Goal: Transaction & Acquisition: Obtain resource

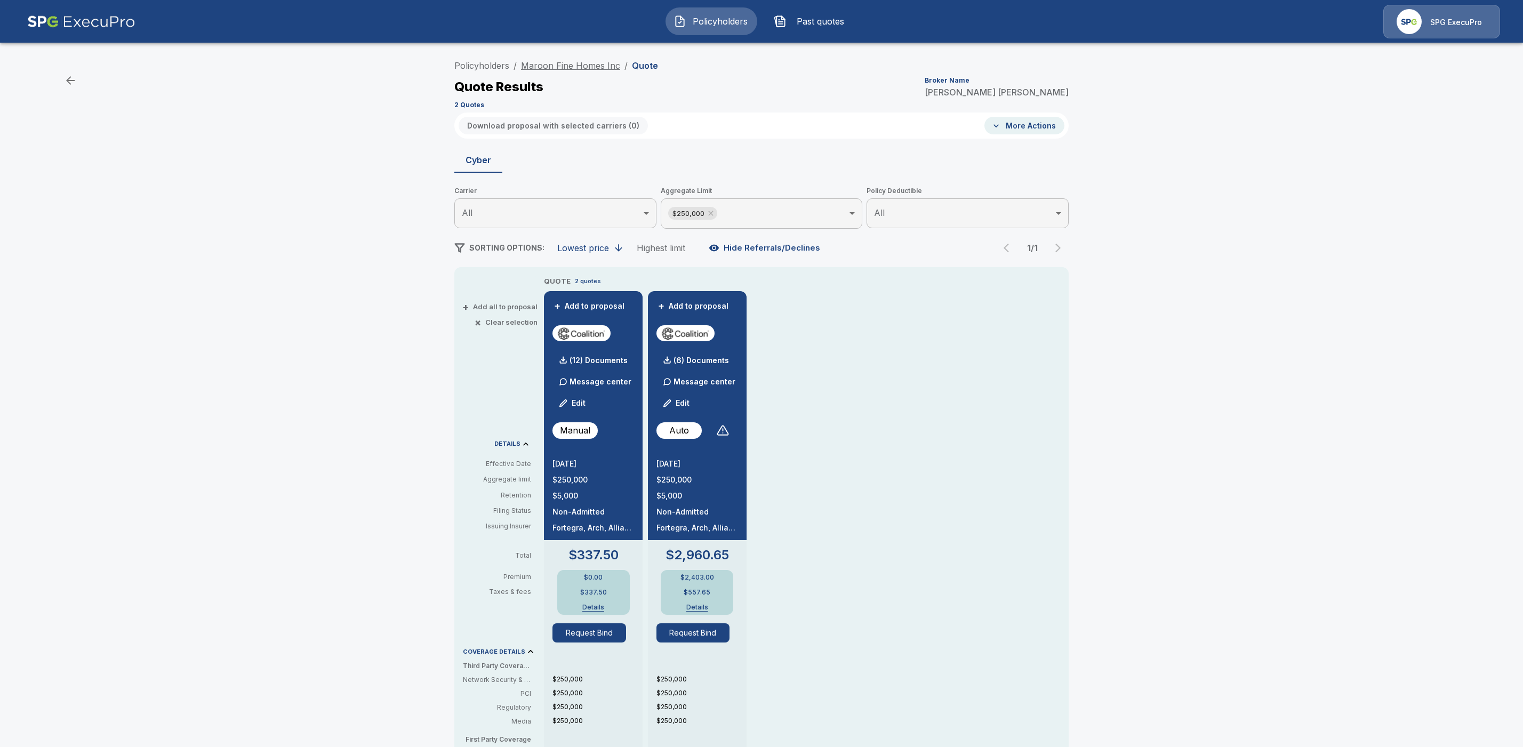
click at [576, 65] on link "Maroon Fine Homes Inc" at bounding box center [570, 65] width 99 height 11
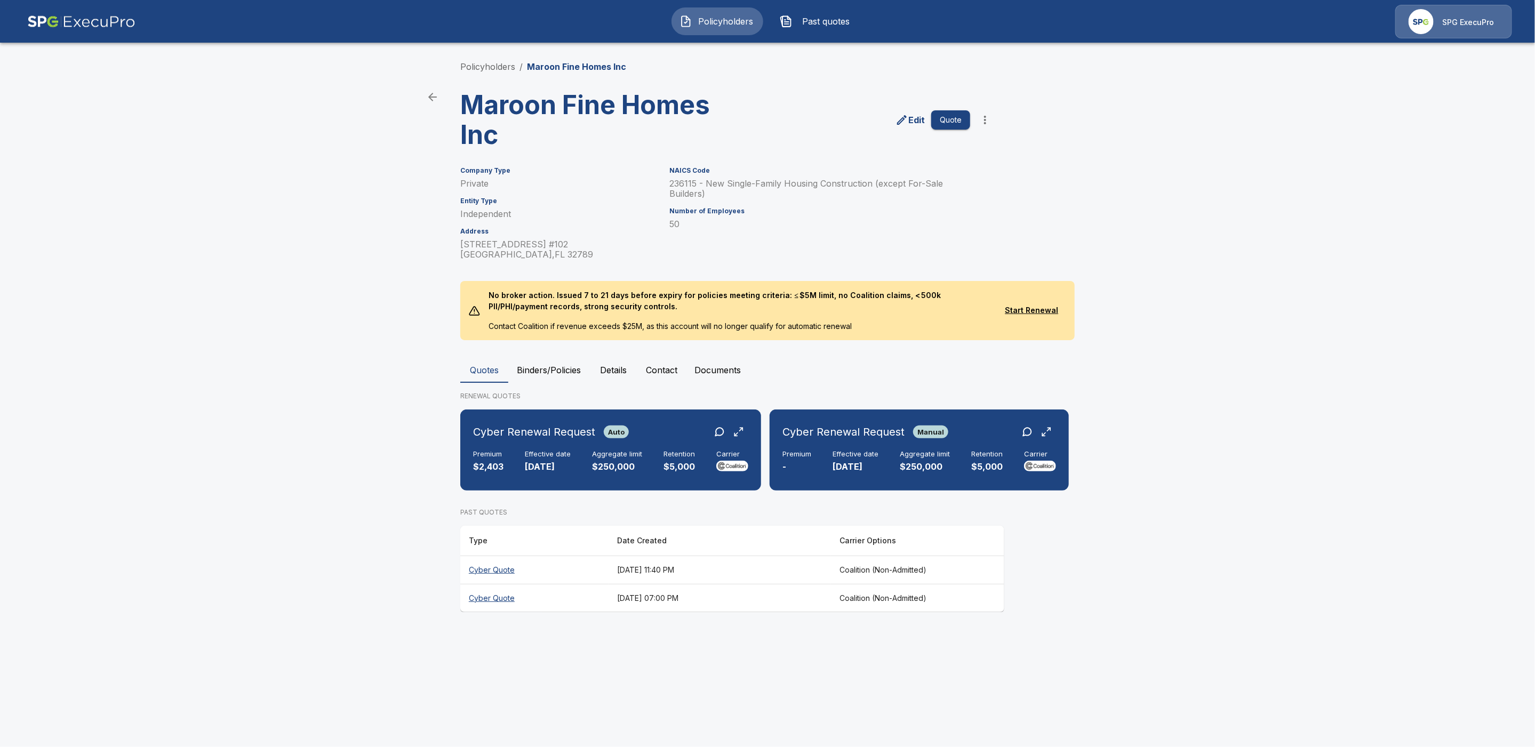
click at [908, 119] on icon "edit" at bounding box center [901, 120] width 13 height 13
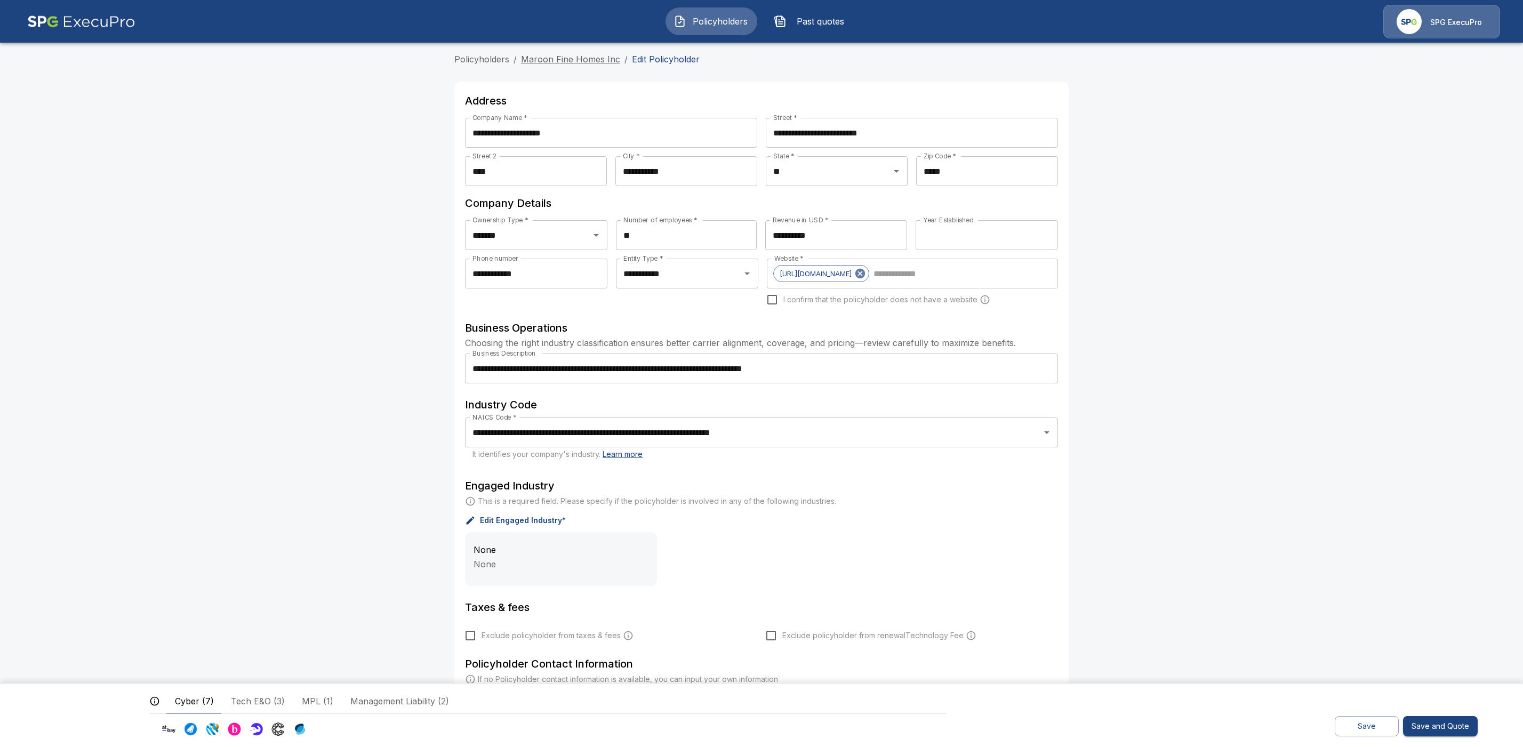
click at [550, 58] on link "Maroon Fine Homes Inc" at bounding box center [570, 59] width 99 height 11
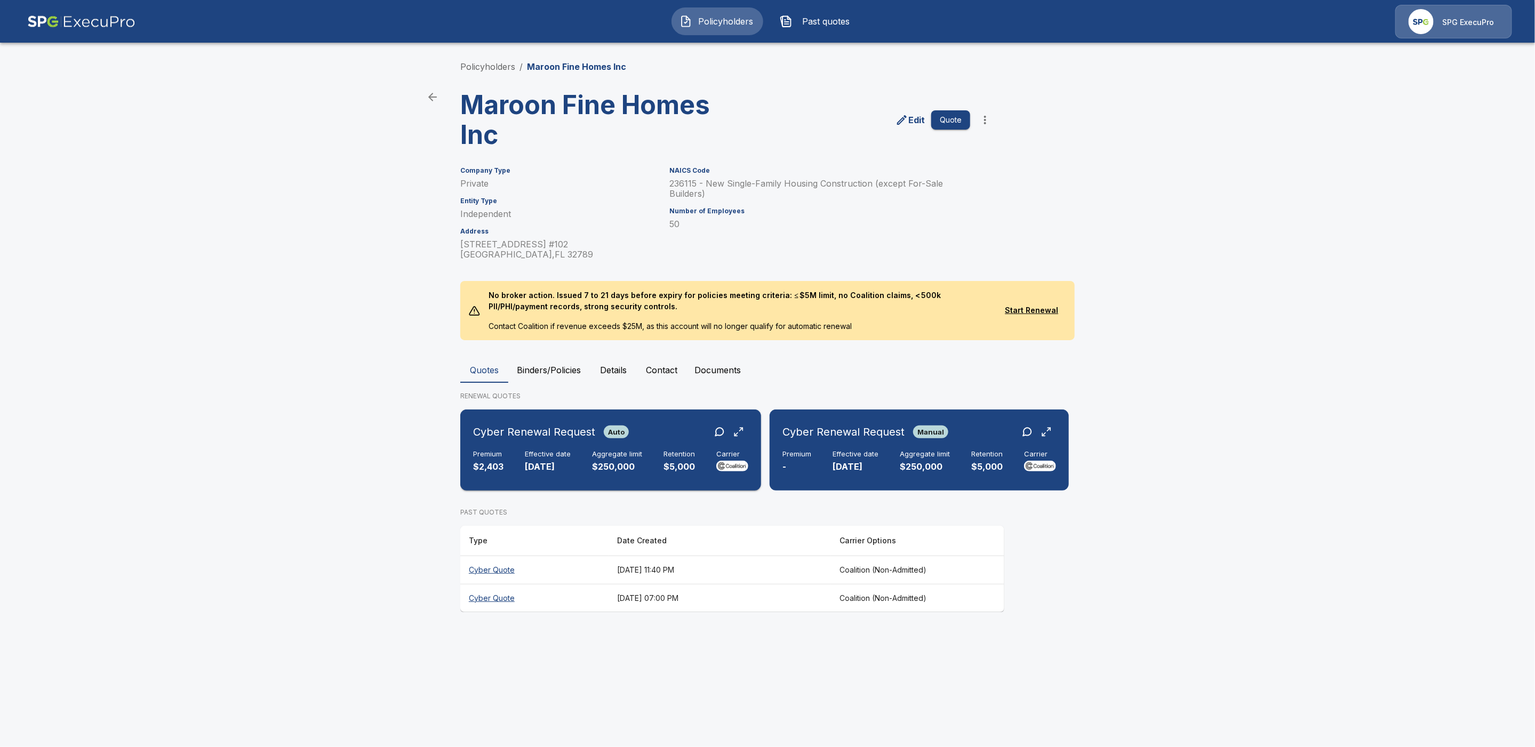
click at [653, 442] on div "Cyber Renewal Request Auto Premium $2,403 Effective date [DATE] Aggregate limit…" at bounding box center [610, 450] width 292 height 73
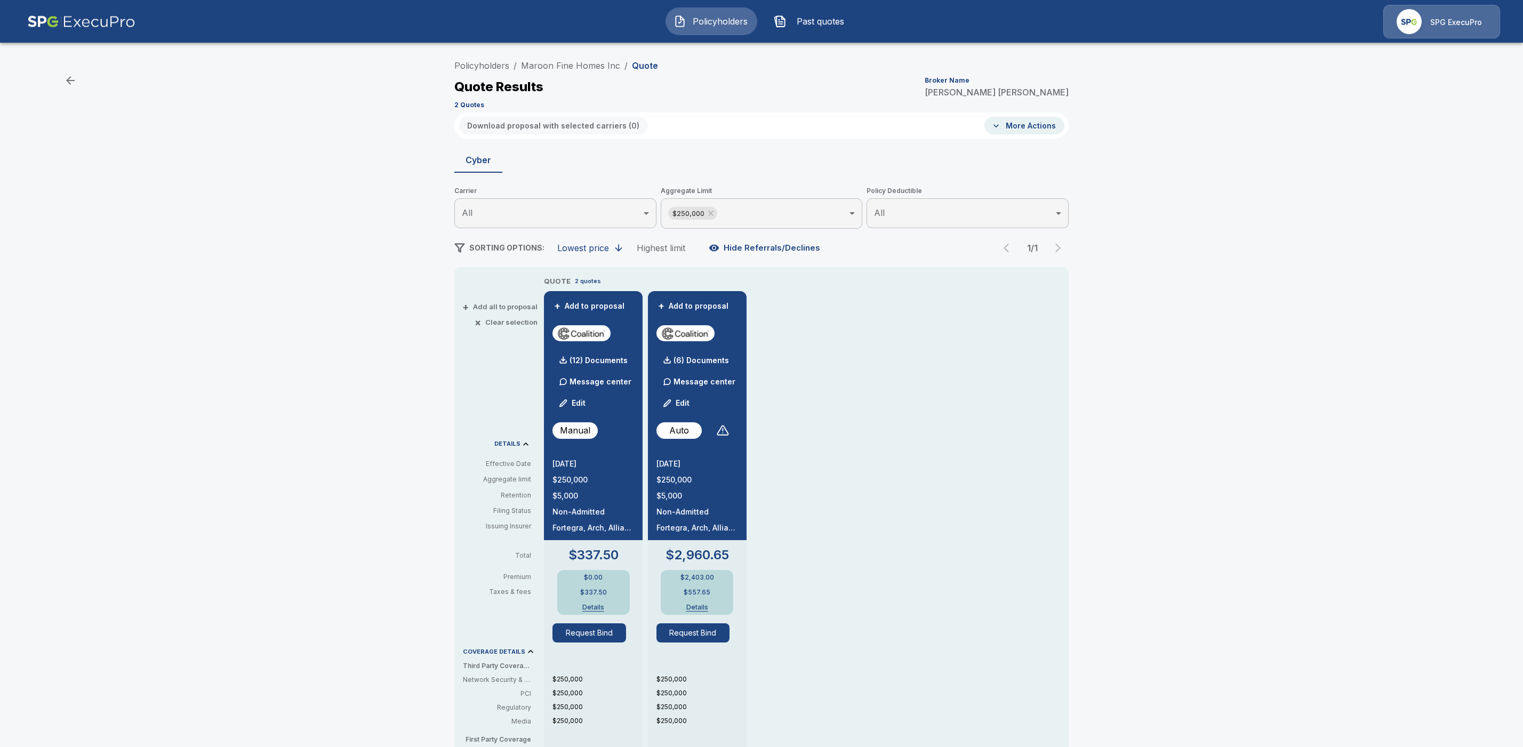
click at [585, 403] on button "Edit" at bounding box center [573, 402] width 36 height 21
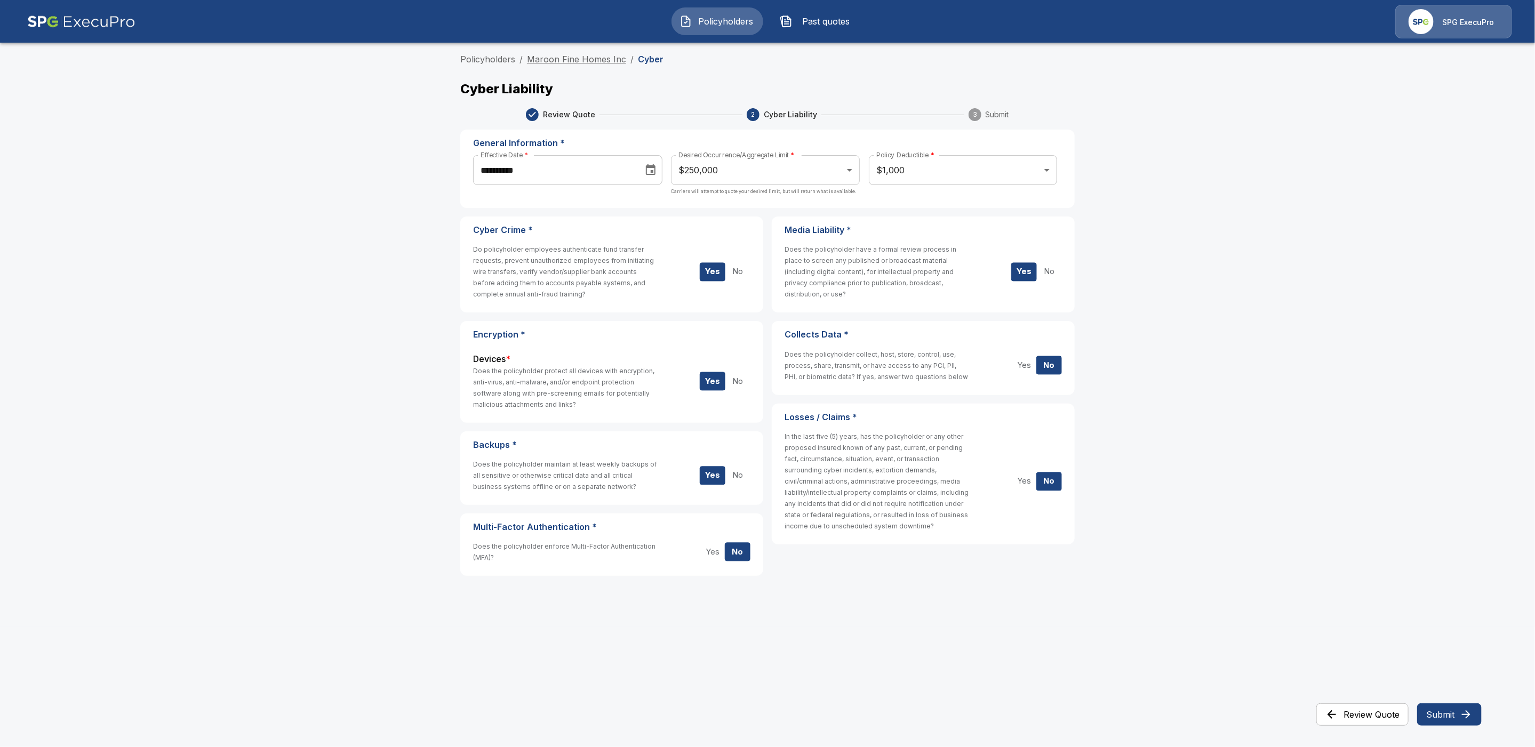
click at [560, 60] on link "Maroon Fine Homes Inc" at bounding box center [576, 59] width 99 height 11
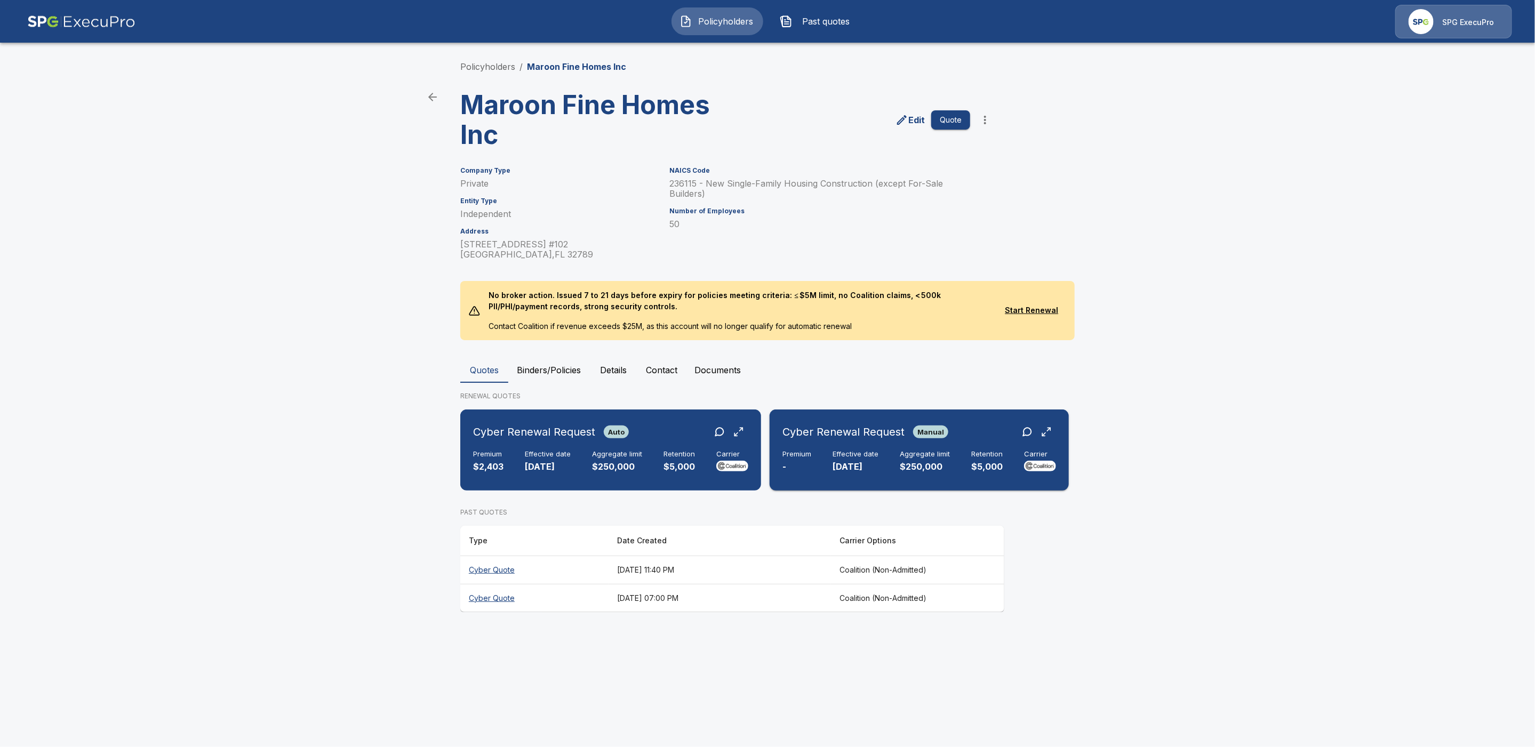
click at [838, 443] on div "Cyber Renewal Request Manual Premium - Effective date 10/1/2025 Aggregate limit…" at bounding box center [919, 450] width 291 height 73
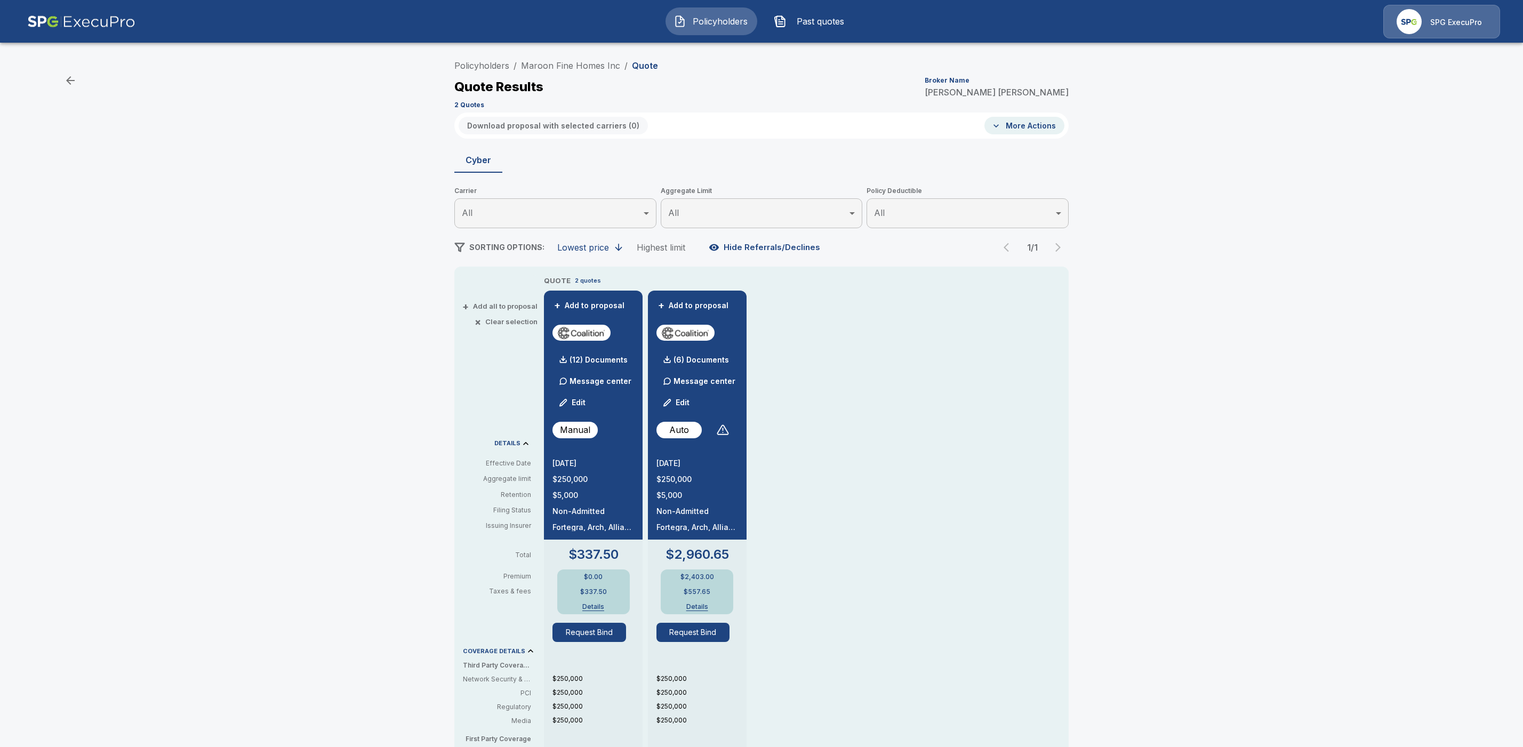
click at [686, 397] on button "Edit" at bounding box center [677, 402] width 36 height 21
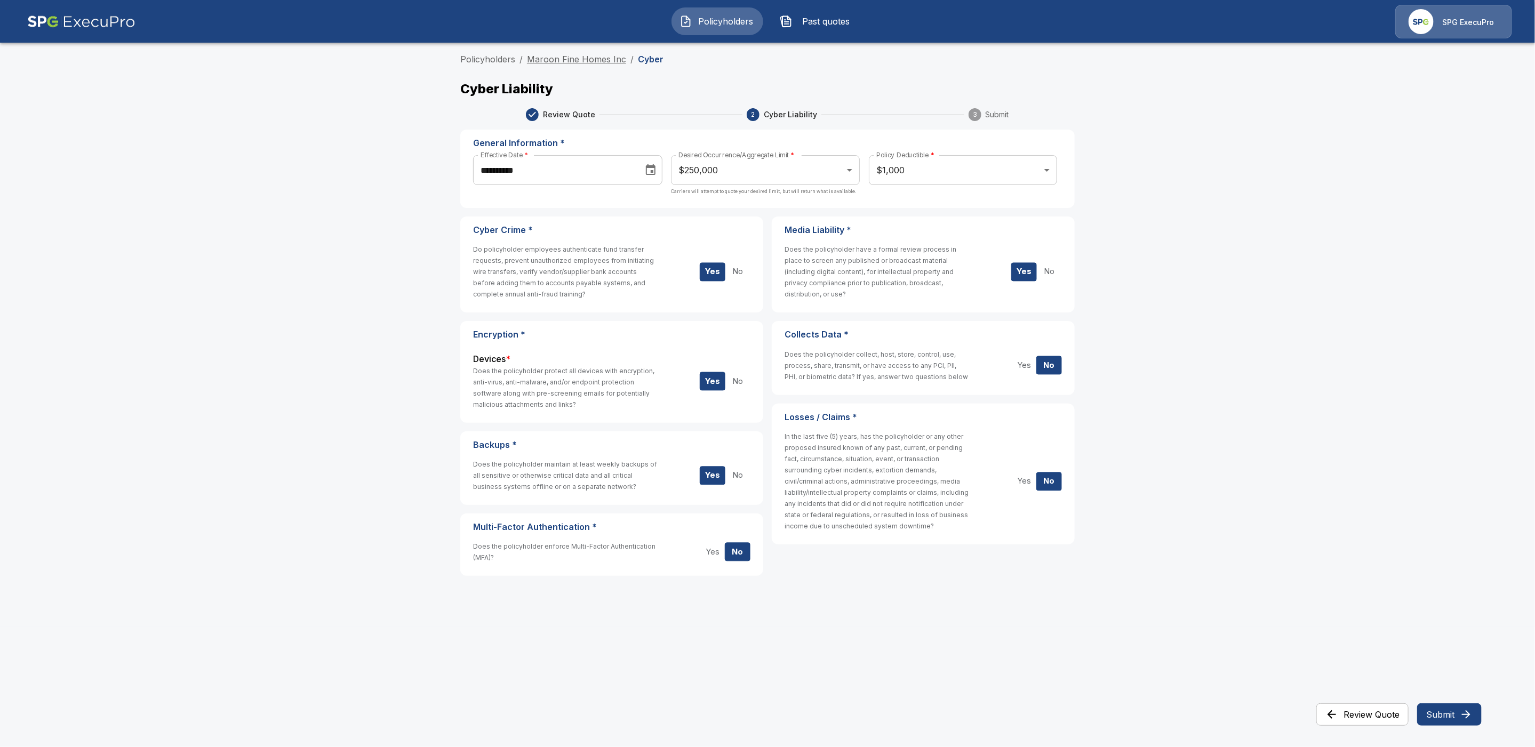
click at [567, 60] on link "Maroon Fine Homes Inc" at bounding box center [576, 59] width 99 height 11
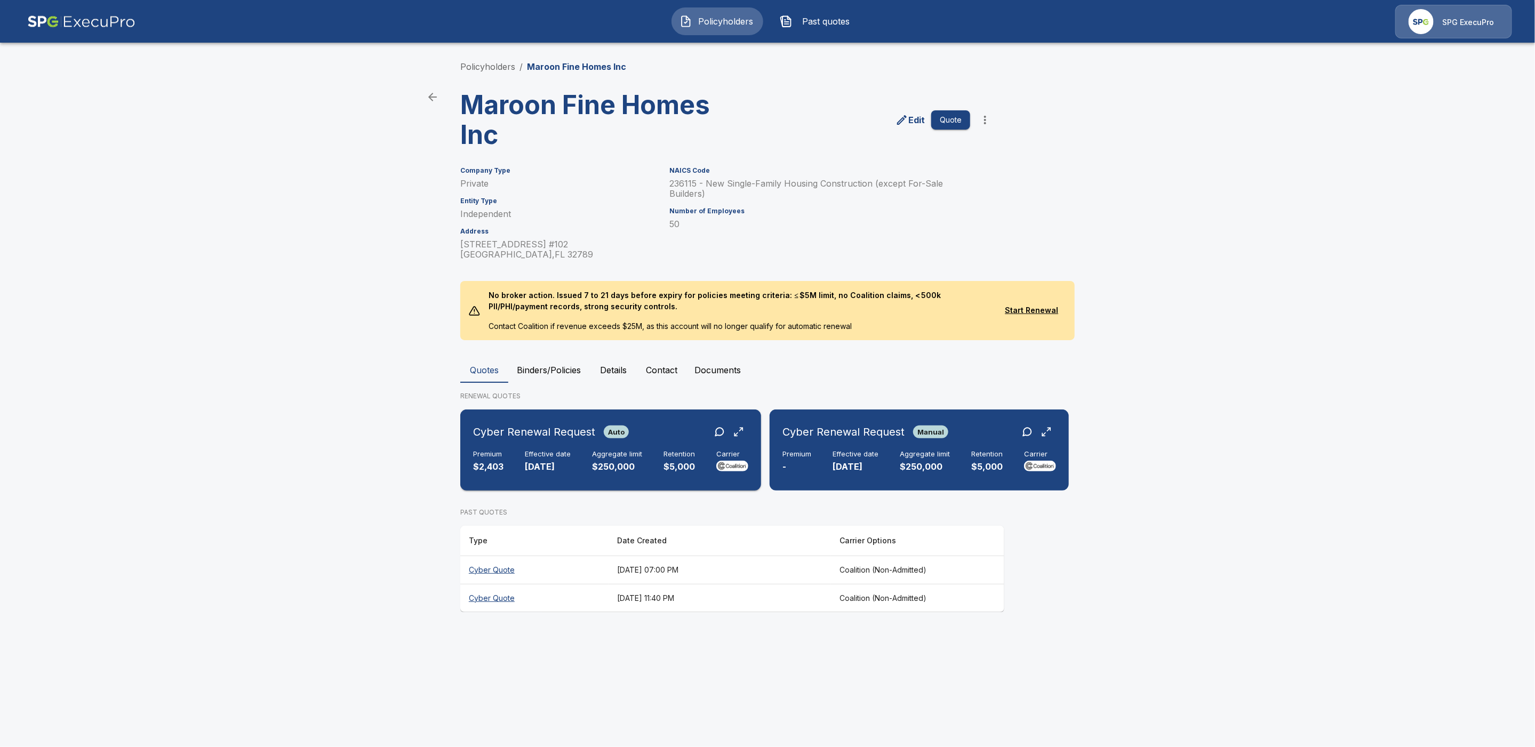
click at [666, 435] on div "Cyber Renewal Request Auto" at bounding box center [610, 431] width 275 height 19
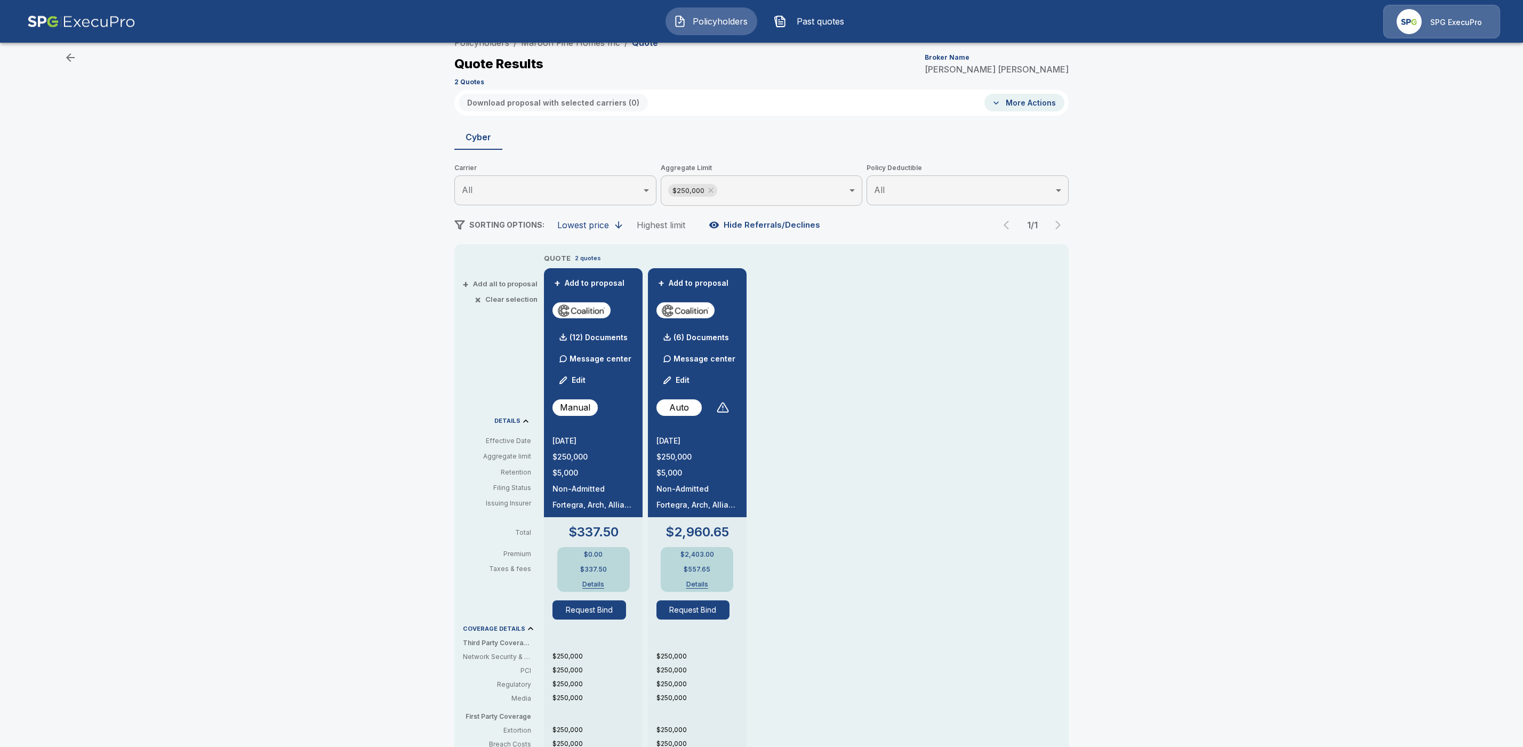
scroll to position [23, 0]
click at [693, 378] on button "Edit" at bounding box center [677, 379] width 36 height 21
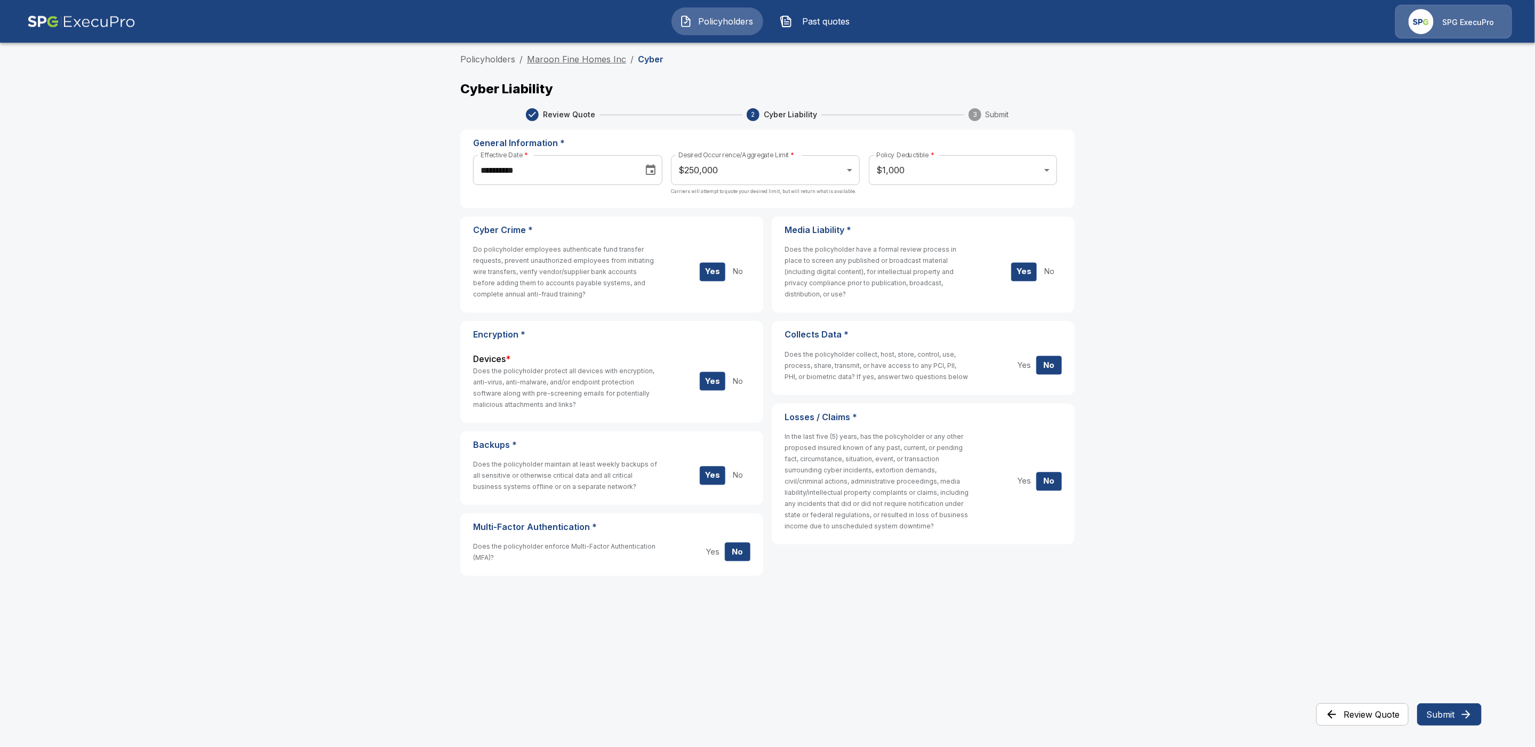
click at [543, 55] on link "Maroon Fine Homes Inc" at bounding box center [576, 59] width 99 height 11
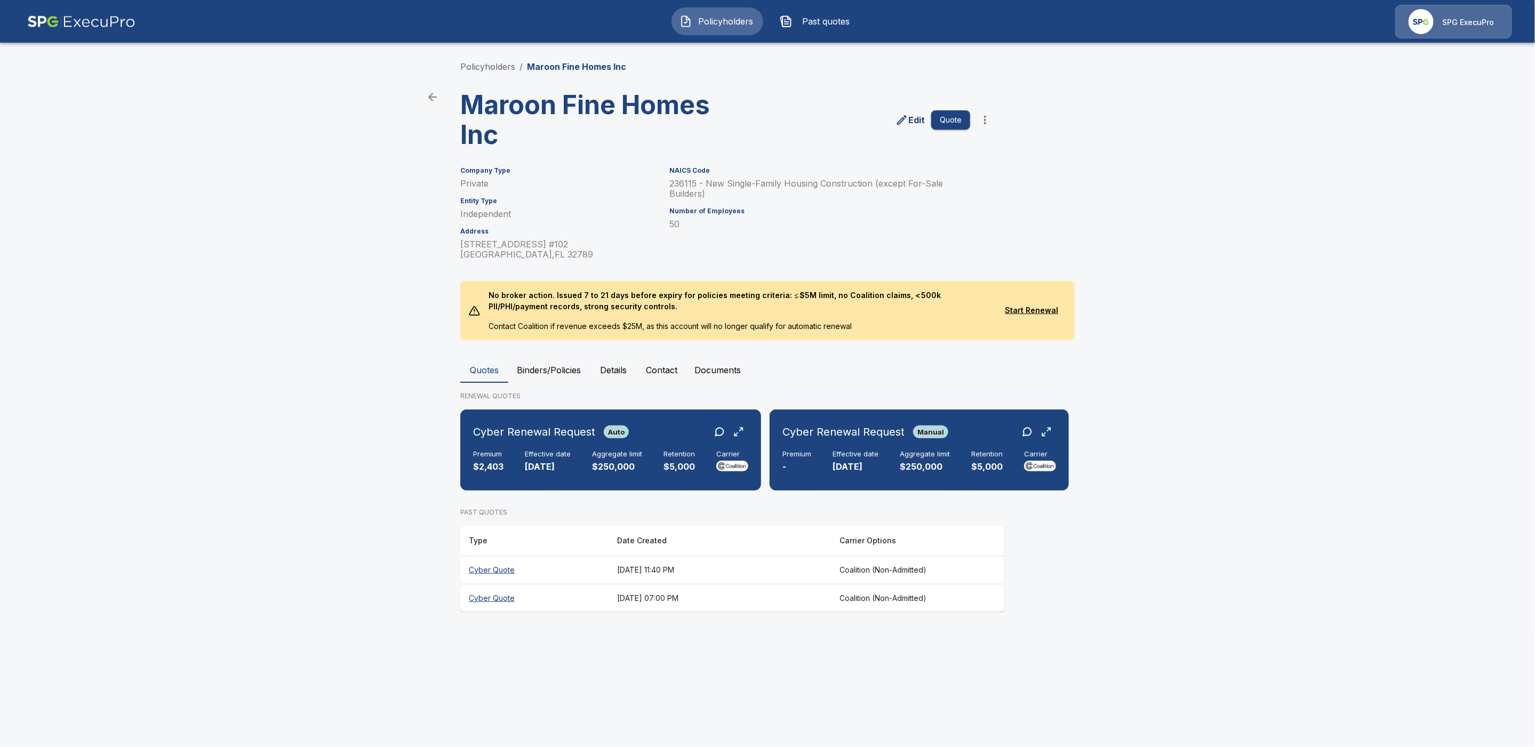
click at [913, 122] on p "Edit" at bounding box center [916, 120] width 17 height 13
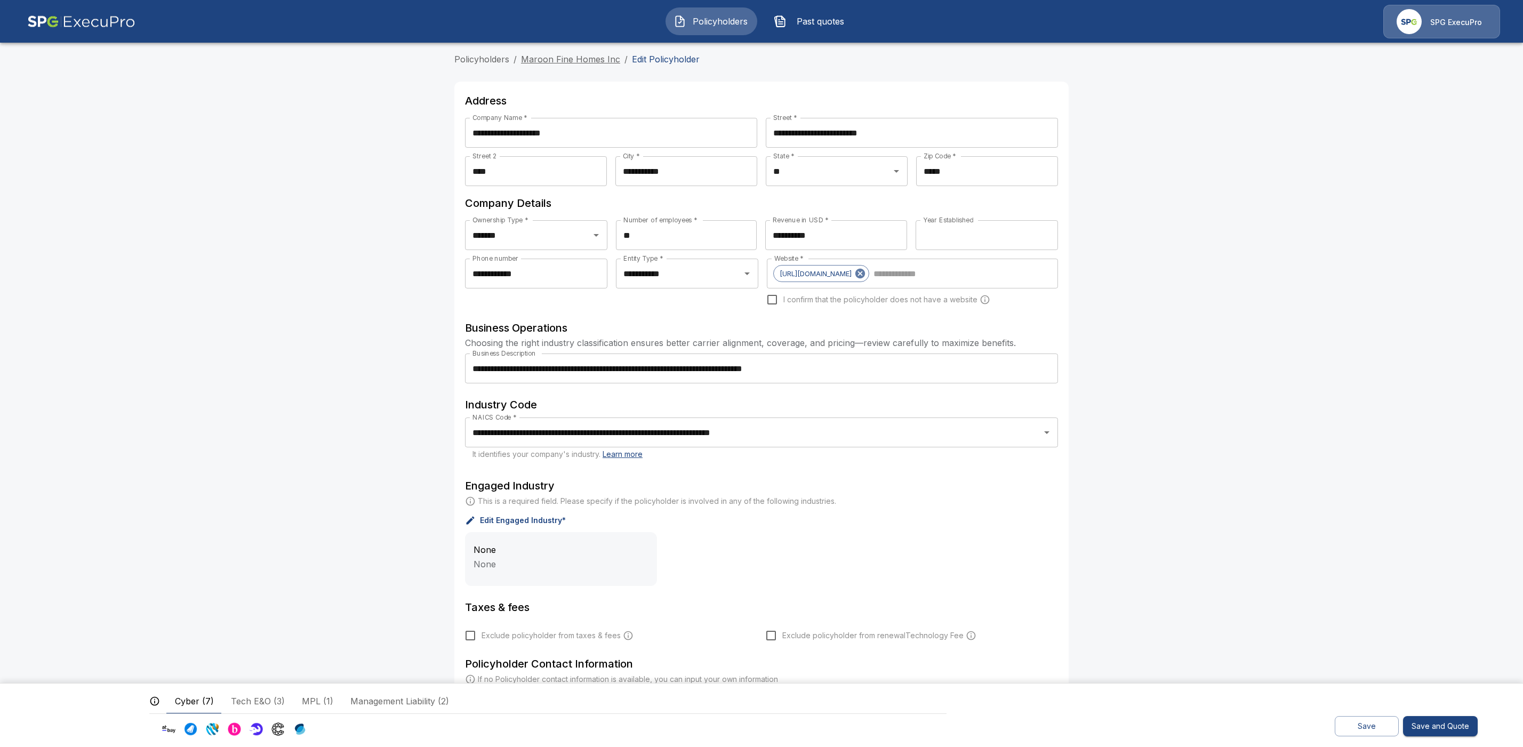
click at [568, 60] on link "Maroon Fine Homes Inc" at bounding box center [570, 59] width 99 height 11
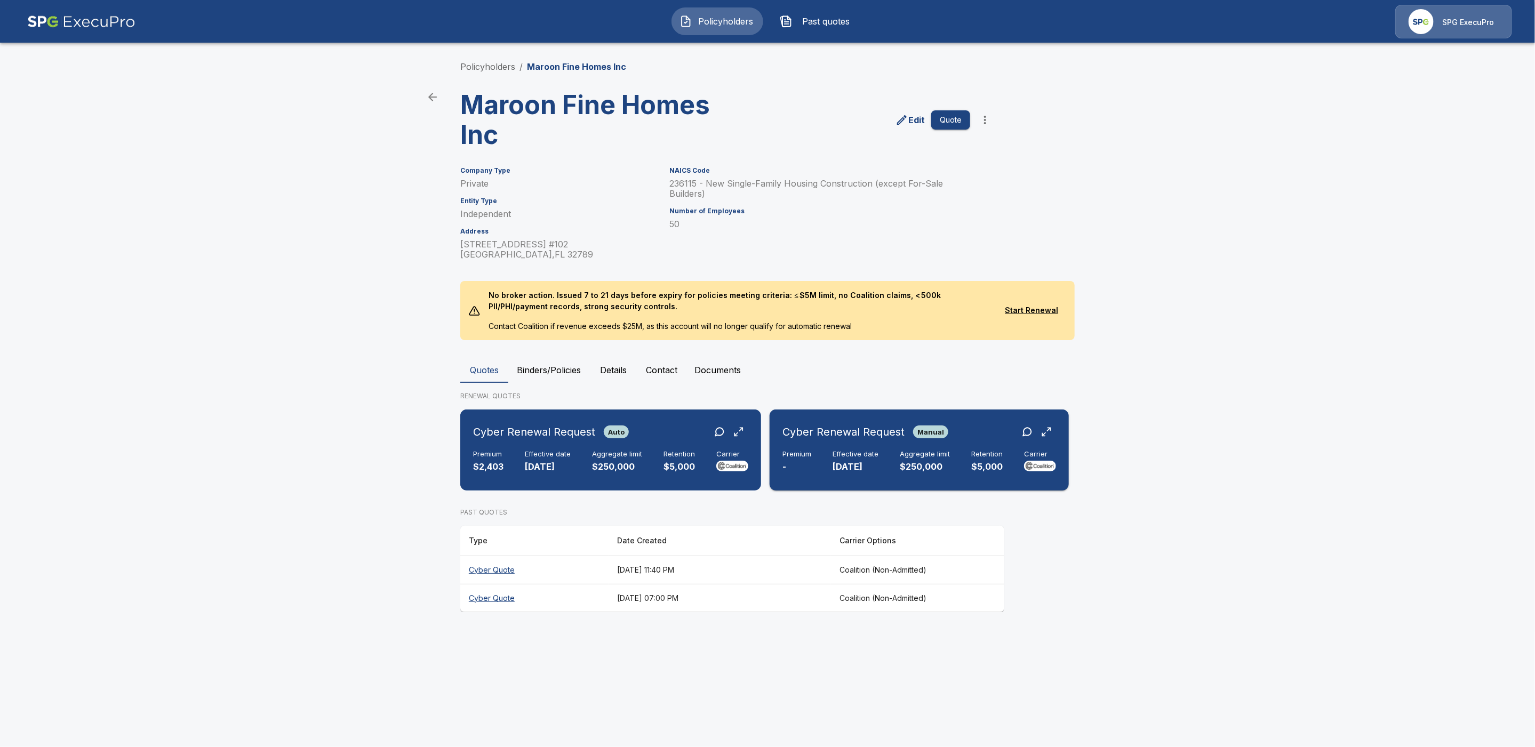
click at [888, 447] on div "Cyber Renewal Request Manual Premium - Effective date 10/1/2025 Aggregate limit…" at bounding box center [919, 450] width 291 height 73
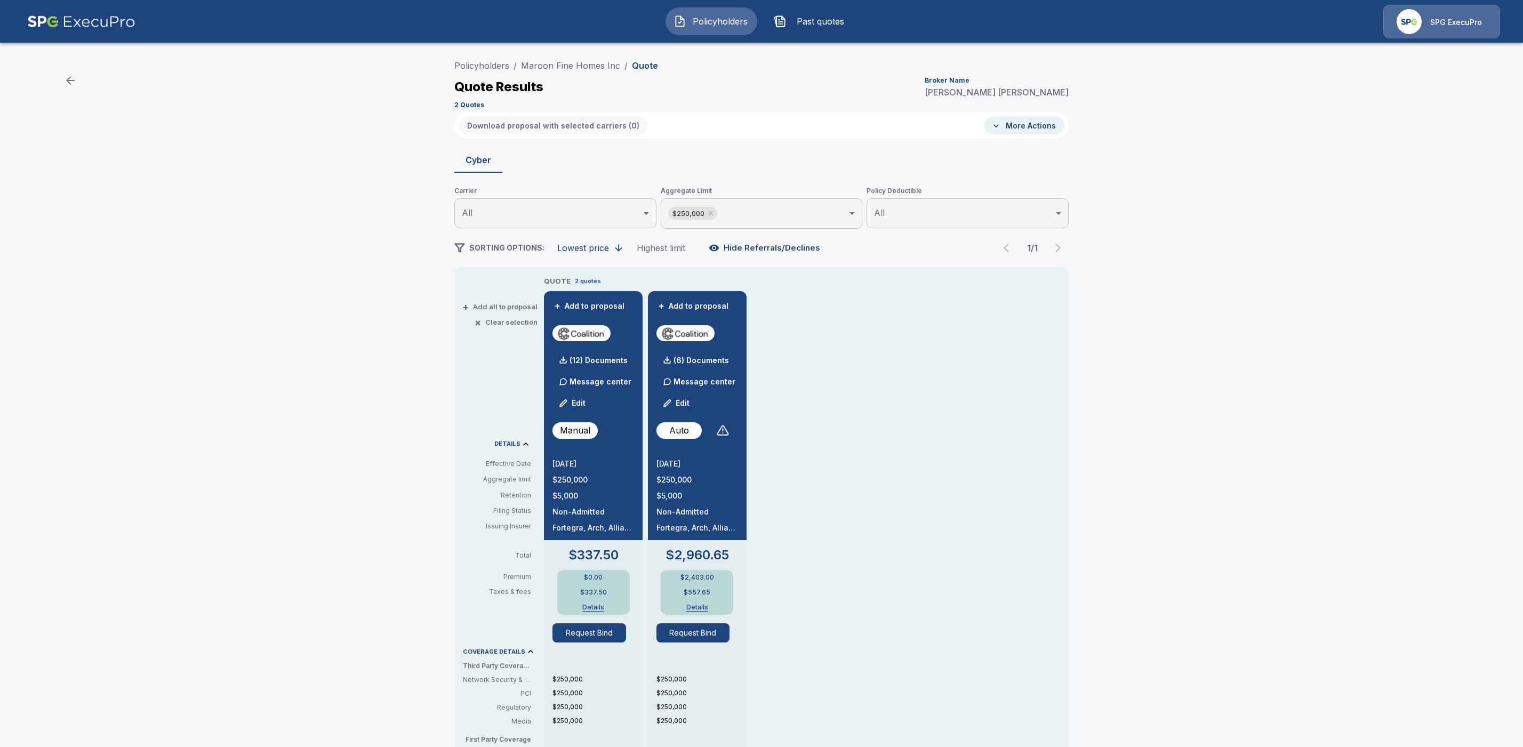
click at [587, 399] on button "Edit" at bounding box center [573, 402] width 36 height 21
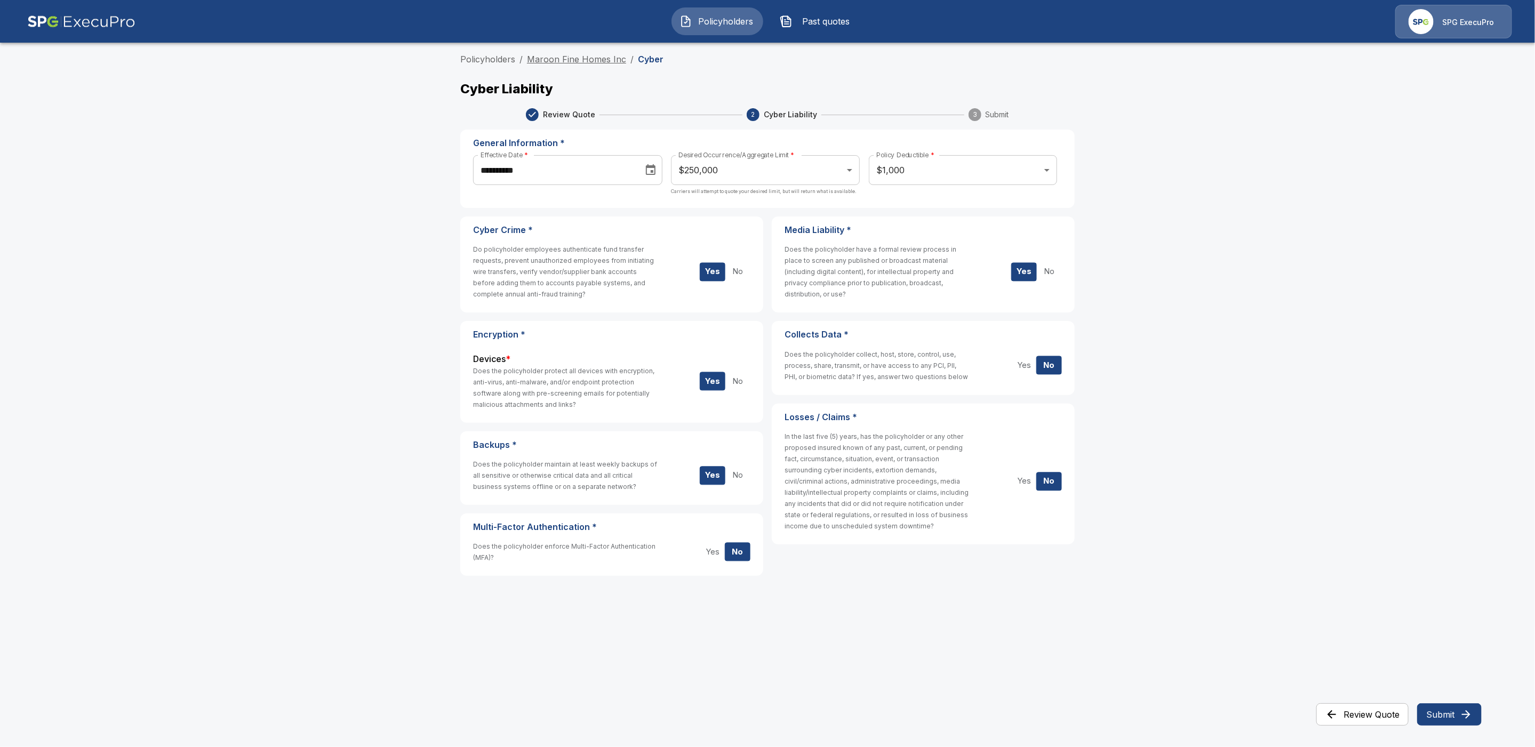
click at [568, 56] on link "Maroon Fine Homes Inc" at bounding box center [576, 59] width 99 height 11
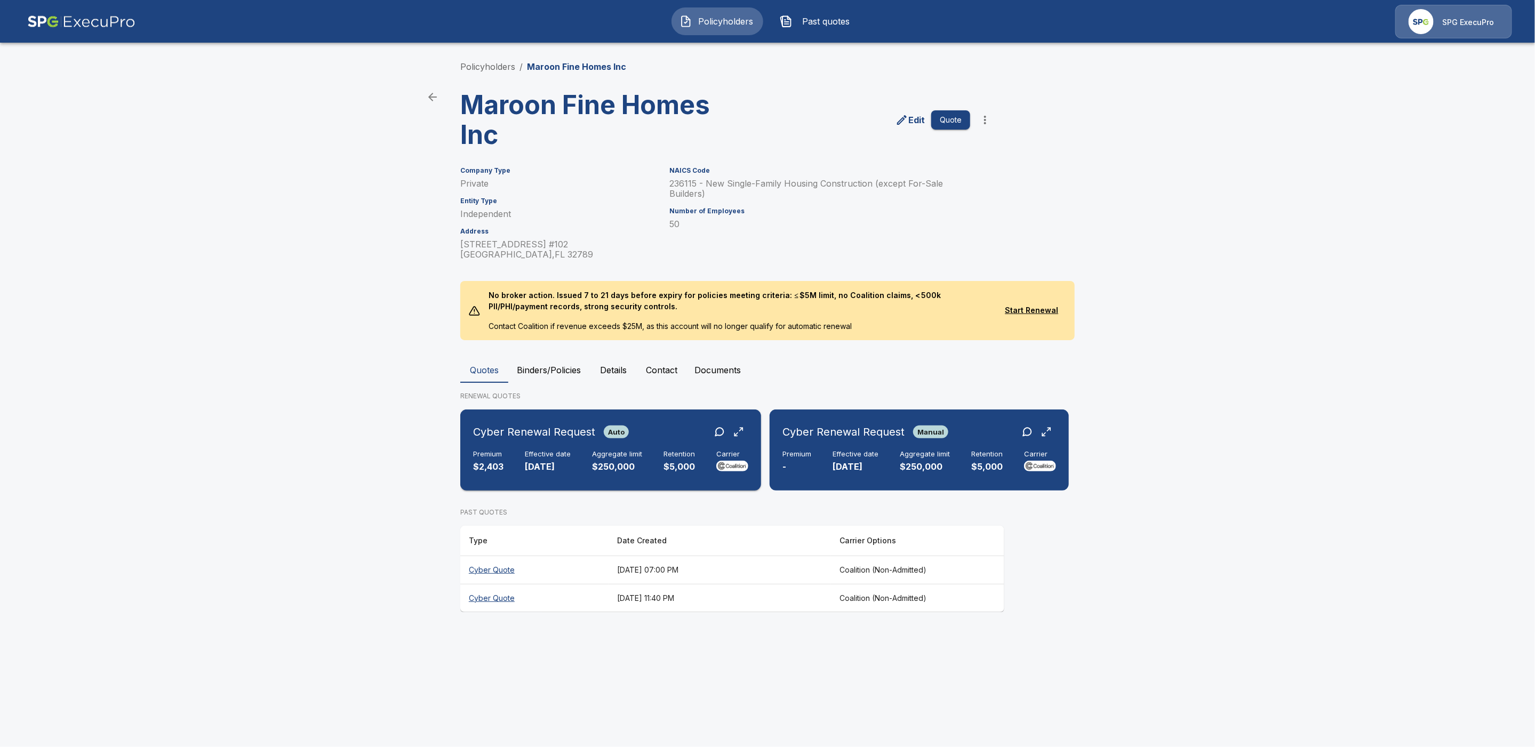
click at [655, 427] on div "Cyber Renewal Request Auto" at bounding box center [610, 431] width 275 height 19
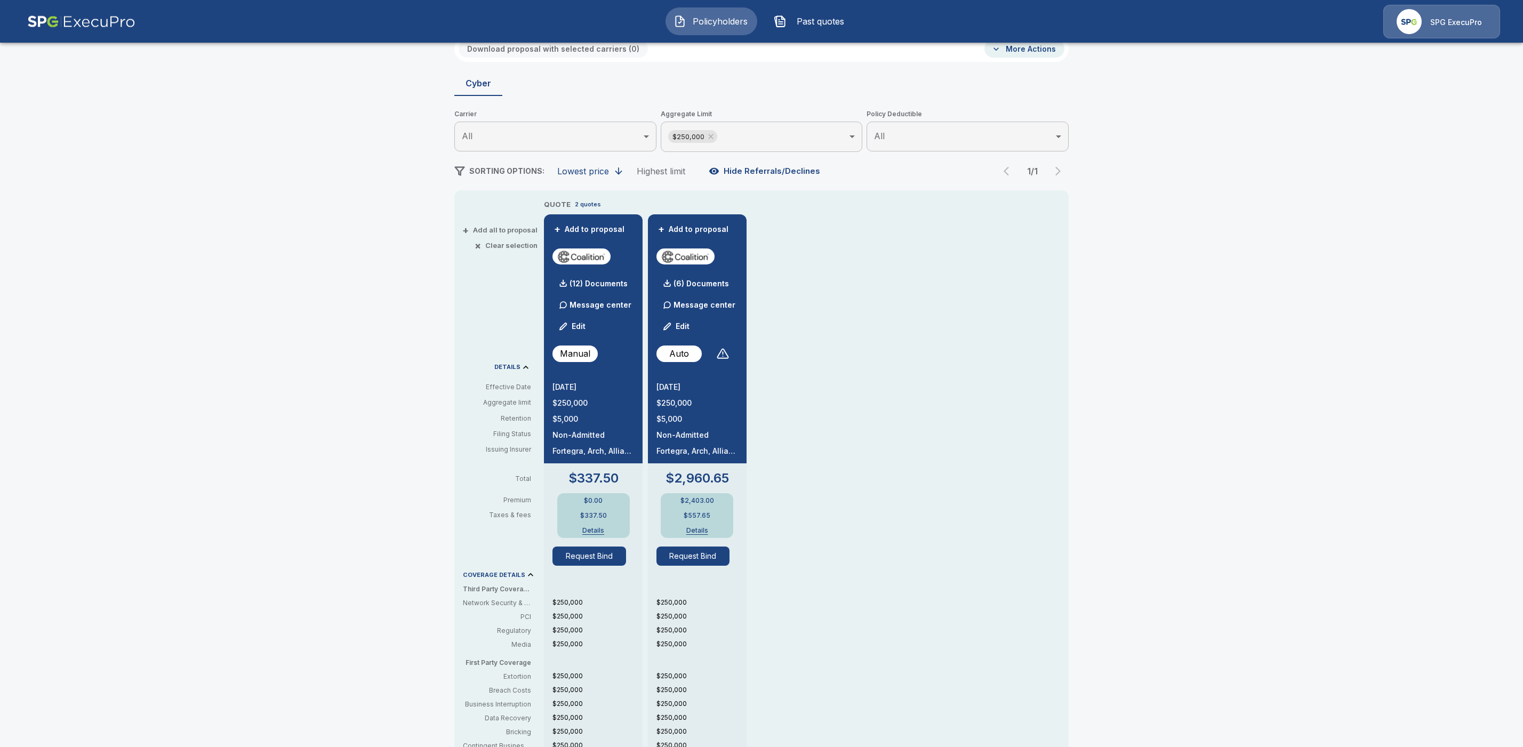
scroll to position [85, 0]
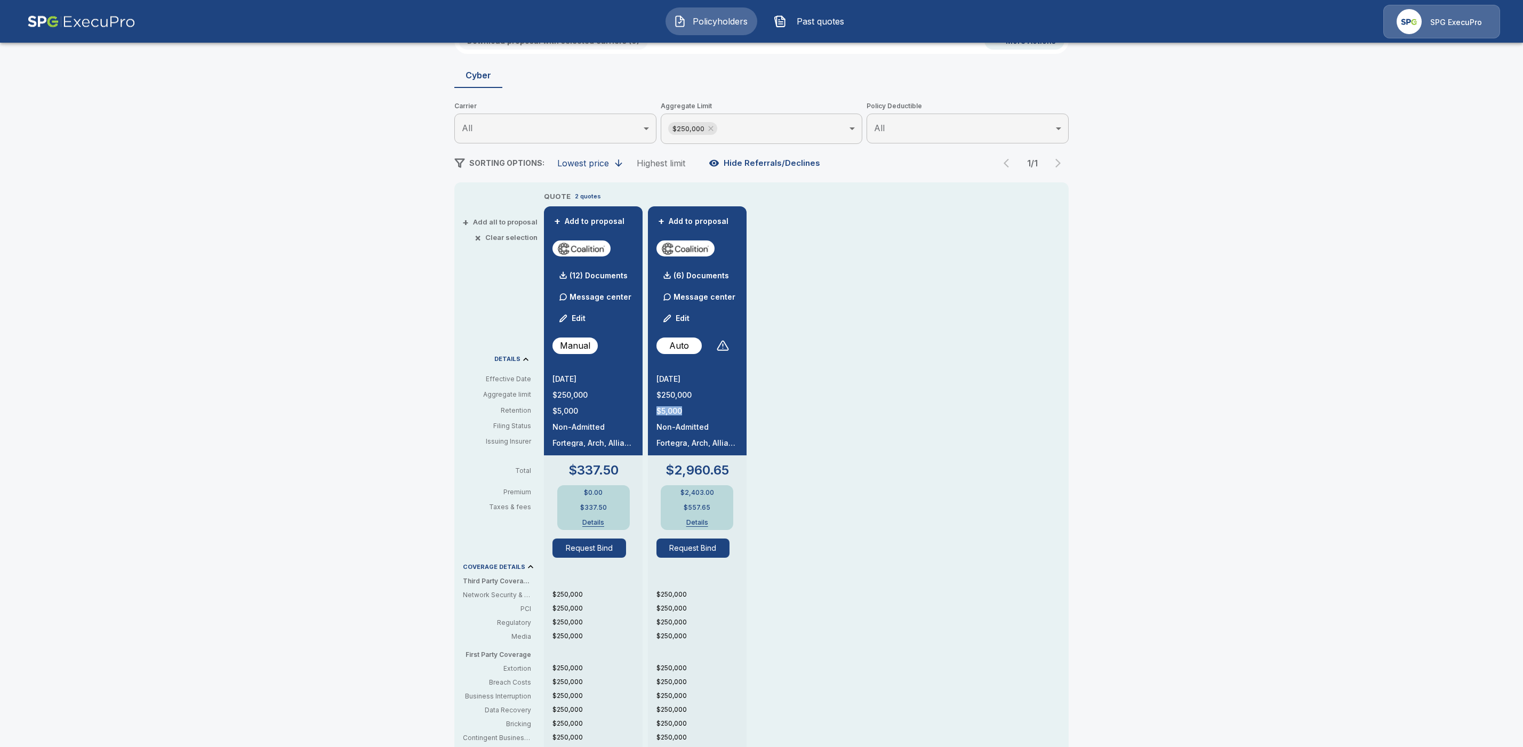
drag, startPoint x: 694, startPoint y: 412, endPoint x: 654, endPoint y: 412, distance: 40.0
click at [654, 412] on div "+ Add to proposal (6) Documents Message center Edit Auto 10/1/2025 $250,000 $5,…" at bounding box center [697, 542] width 99 height 673
click at [688, 316] on button "Edit" at bounding box center [677, 318] width 36 height 21
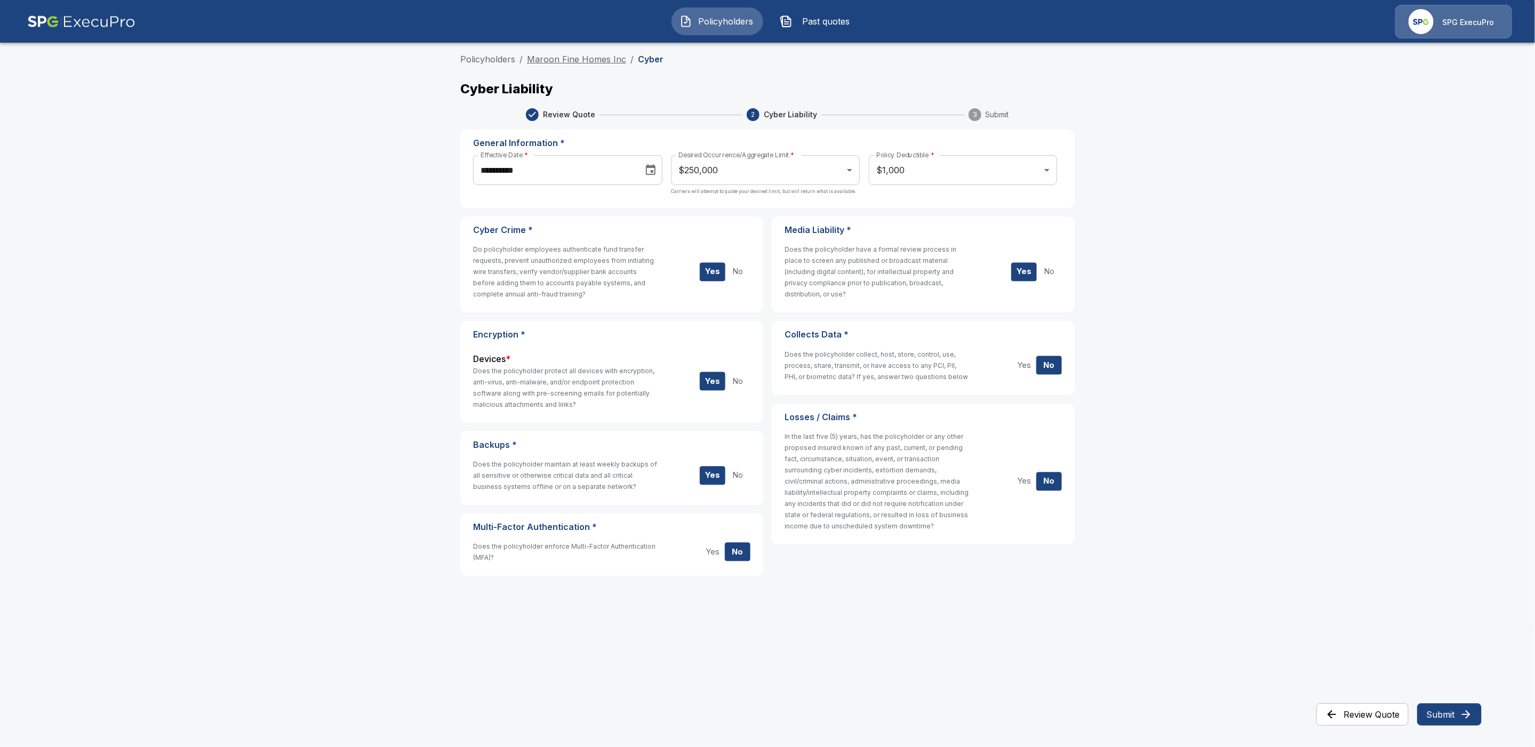
click at [570, 59] on link "Maroon Fine Homes Inc" at bounding box center [576, 59] width 99 height 11
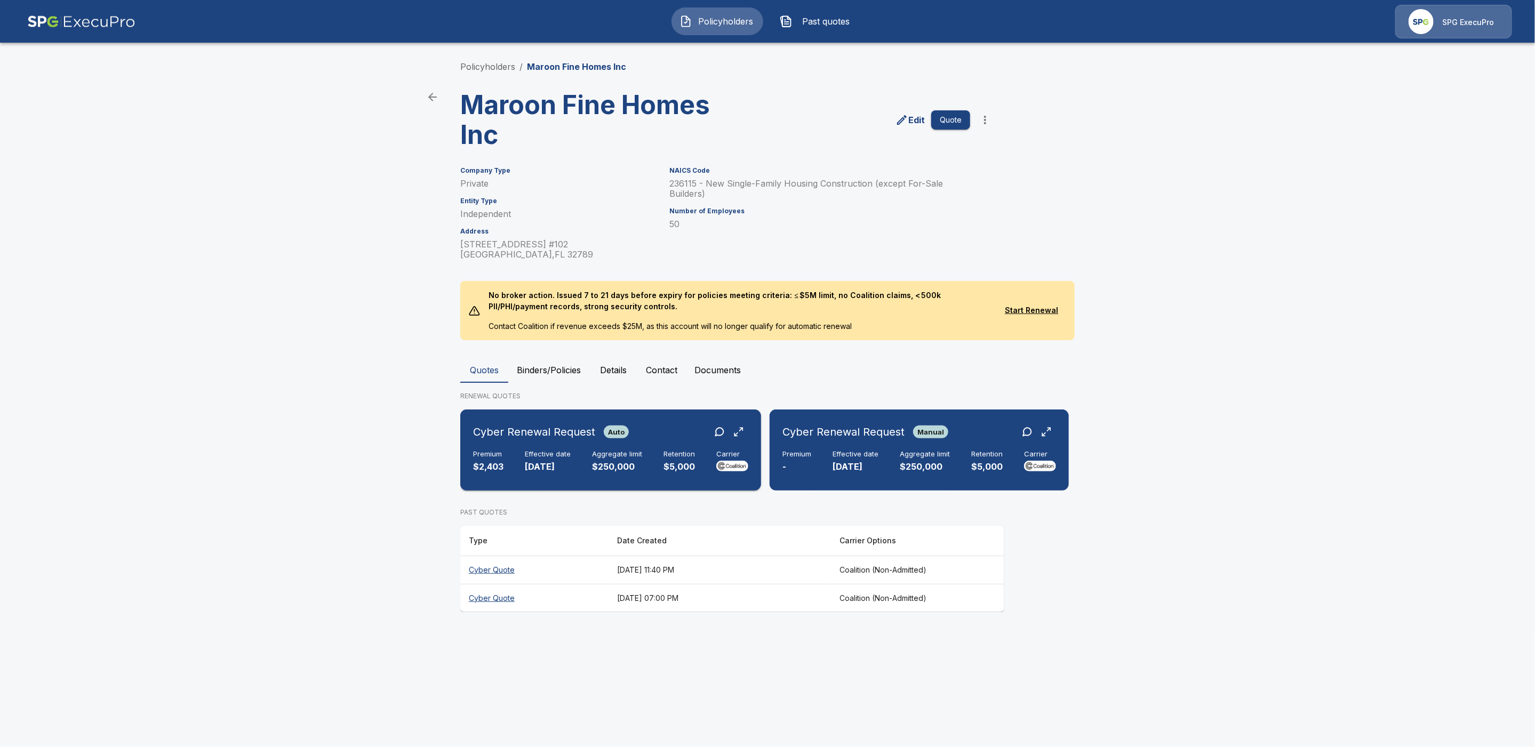
click at [653, 437] on div "Cyber Renewal Request Auto" at bounding box center [610, 431] width 275 height 19
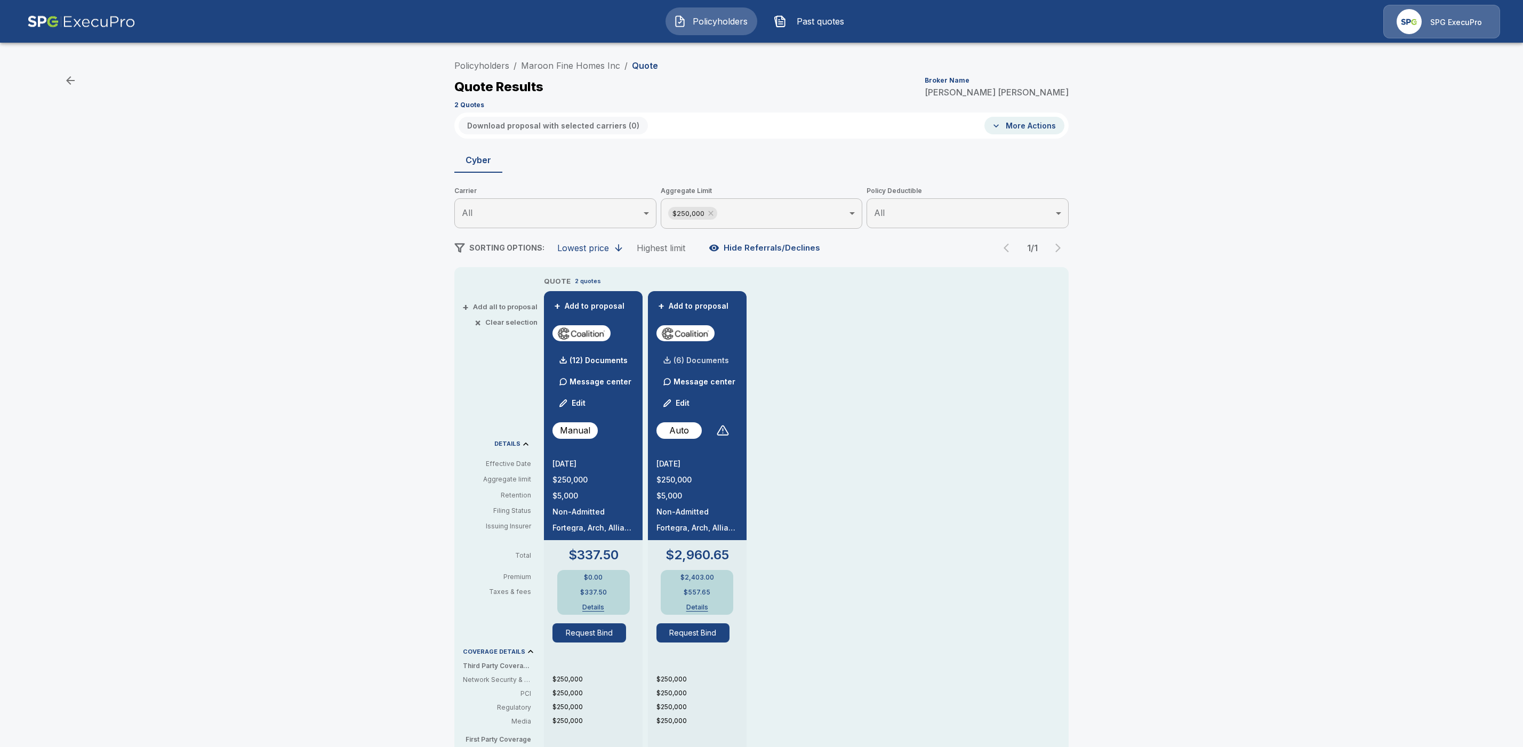
click at [710, 357] on p "(6) Documents" at bounding box center [701, 360] width 55 height 7
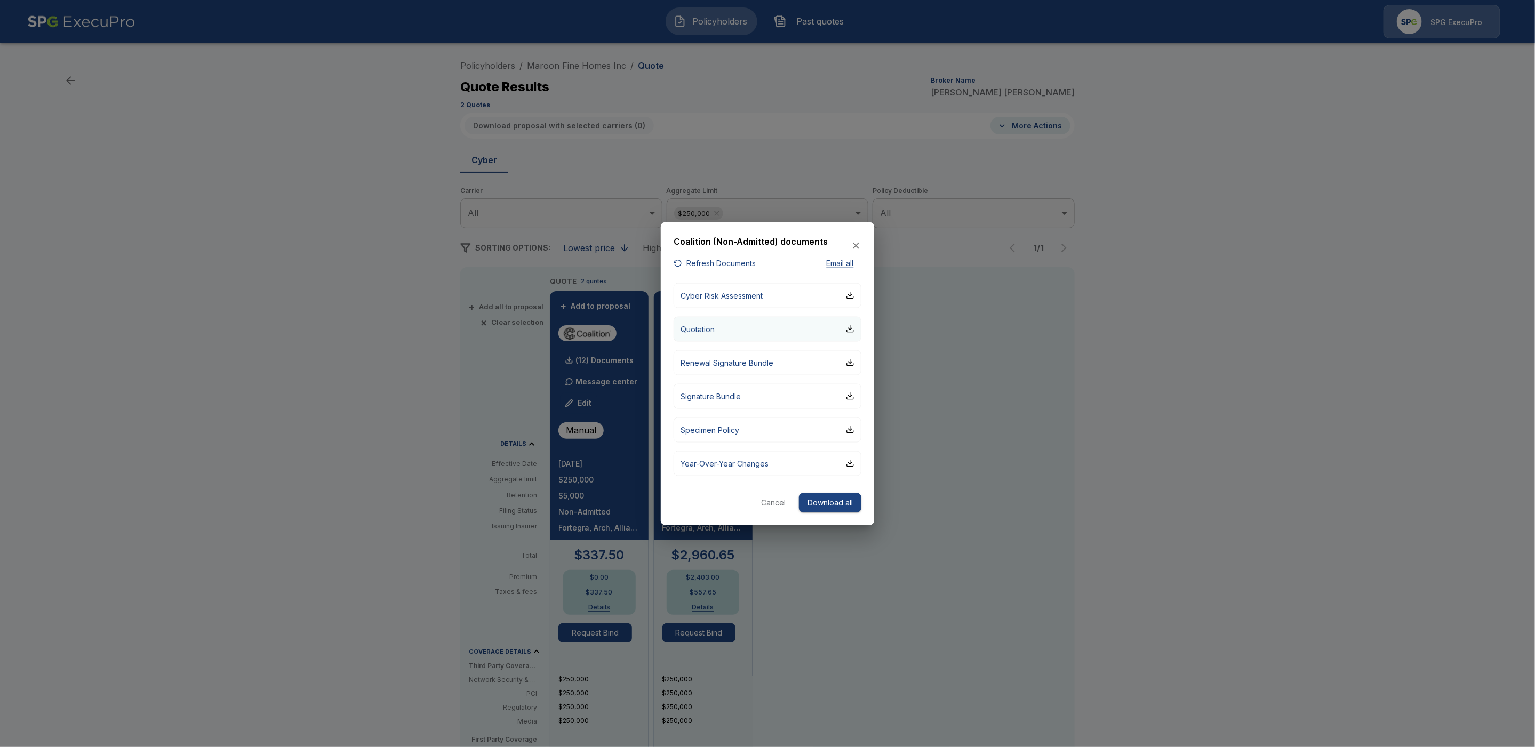
click at [854, 328] on button "Quotation" at bounding box center [768, 328] width 188 height 25
click at [858, 247] on icon "button" at bounding box center [856, 246] width 11 height 11
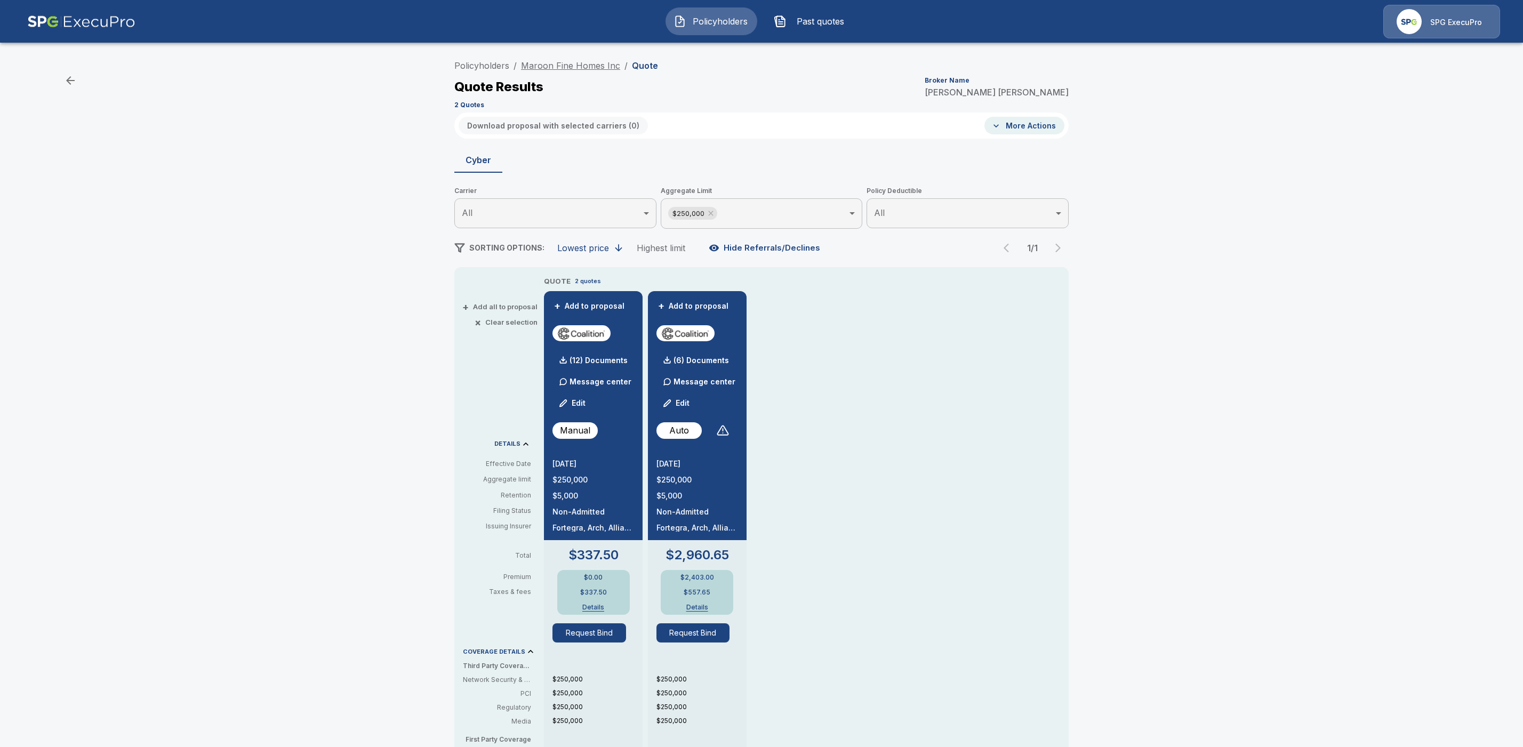
click at [583, 67] on link "Maroon Fine Homes Inc" at bounding box center [570, 65] width 99 height 11
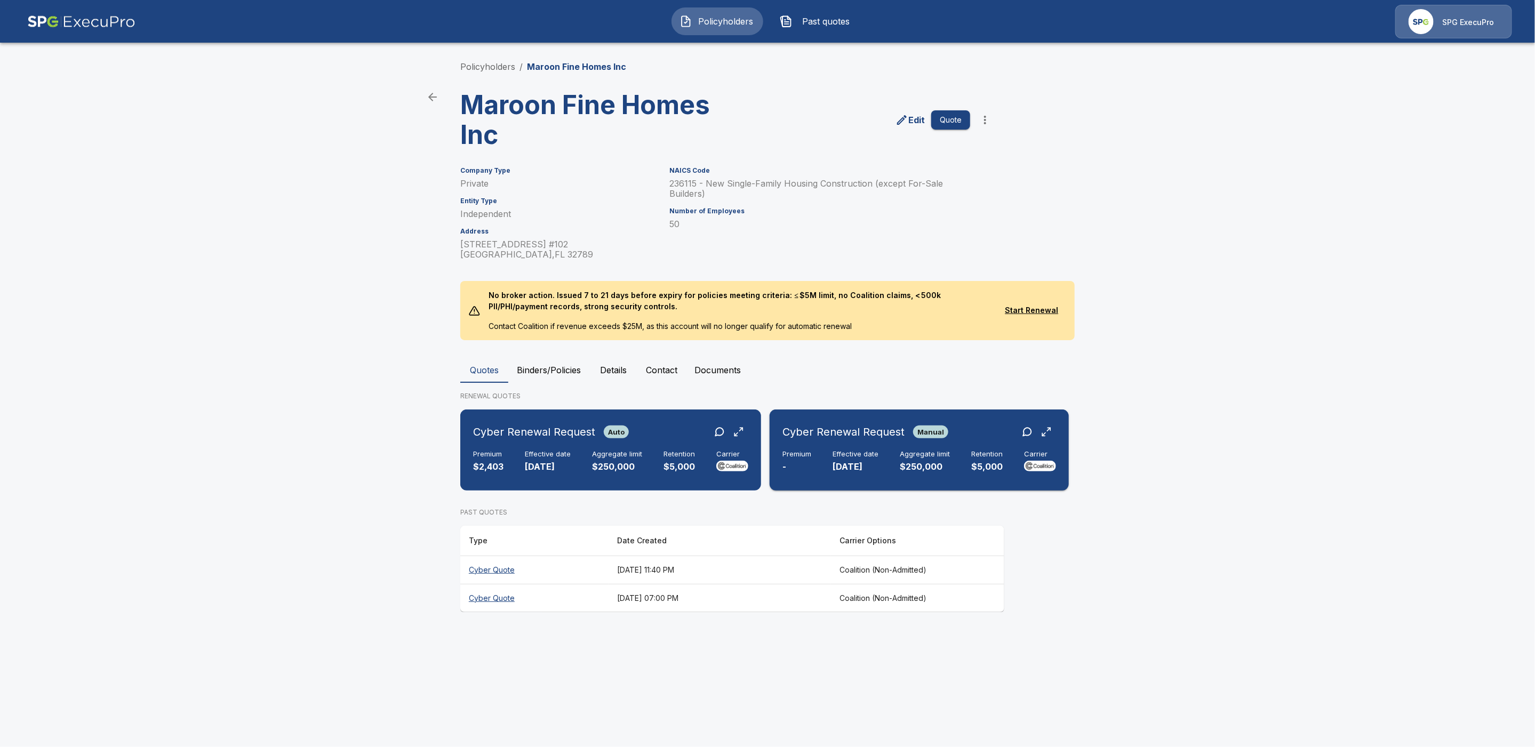
click at [908, 435] on div "Cyber Renewal Request Manual" at bounding box center [865, 431] width 166 height 19
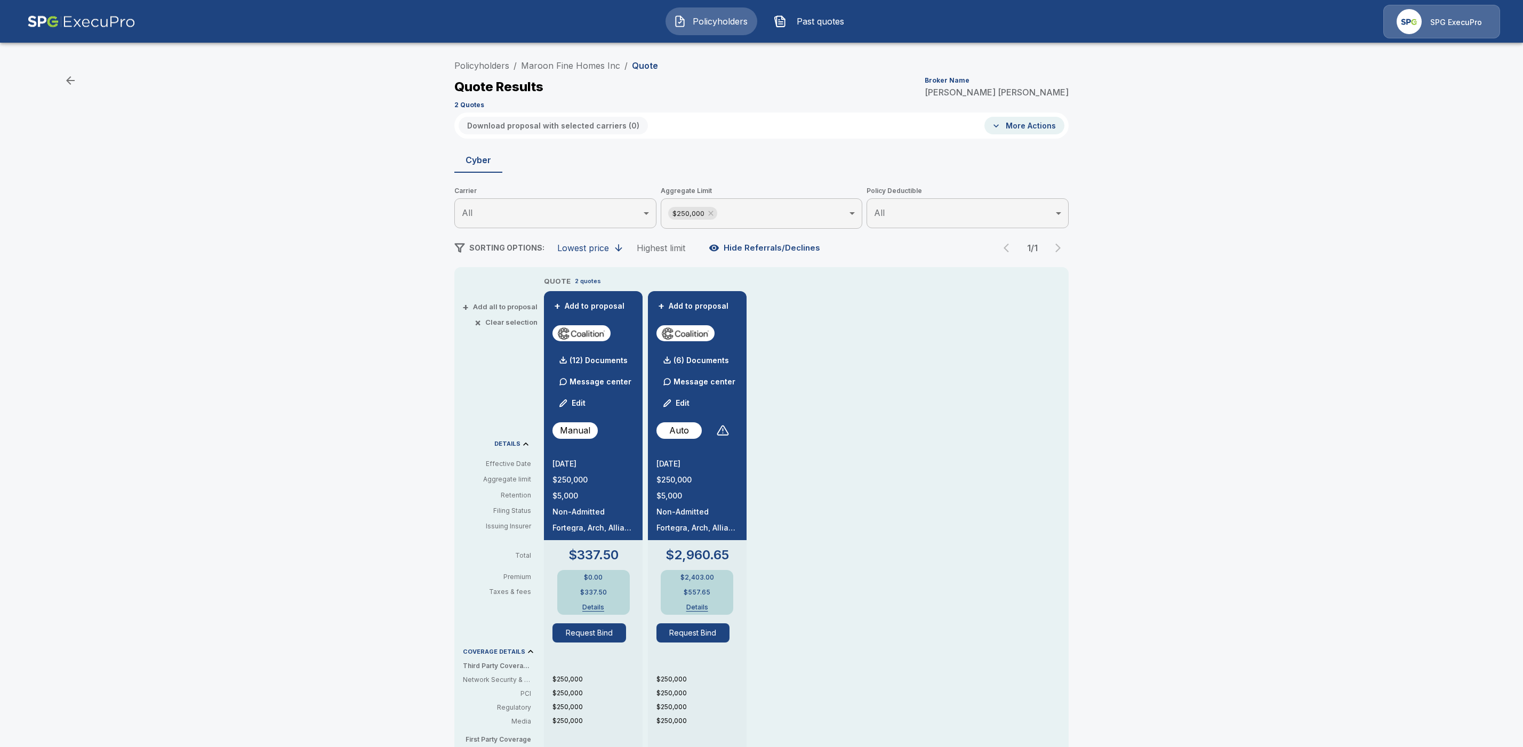
click at [1218, 395] on div "Policyholders / Maroon Fine Homes Inc / Quote Quote Results Broker Name Tricia …" at bounding box center [761, 561] width 1523 height 1020
click at [585, 404] on button "Edit" at bounding box center [573, 402] width 36 height 21
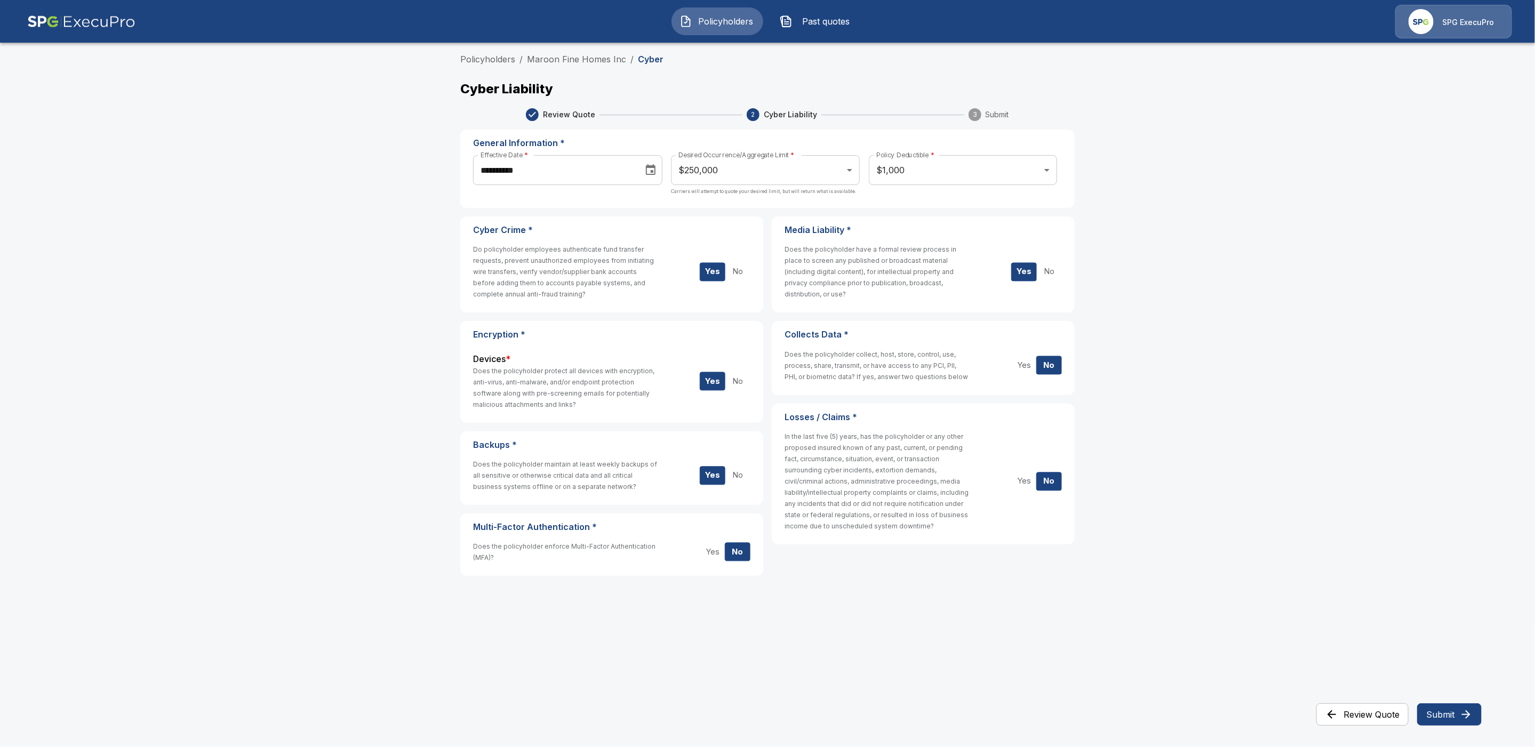
click at [1450, 714] on button "Submit" at bounding box center [1449, 714] width 65 height 22
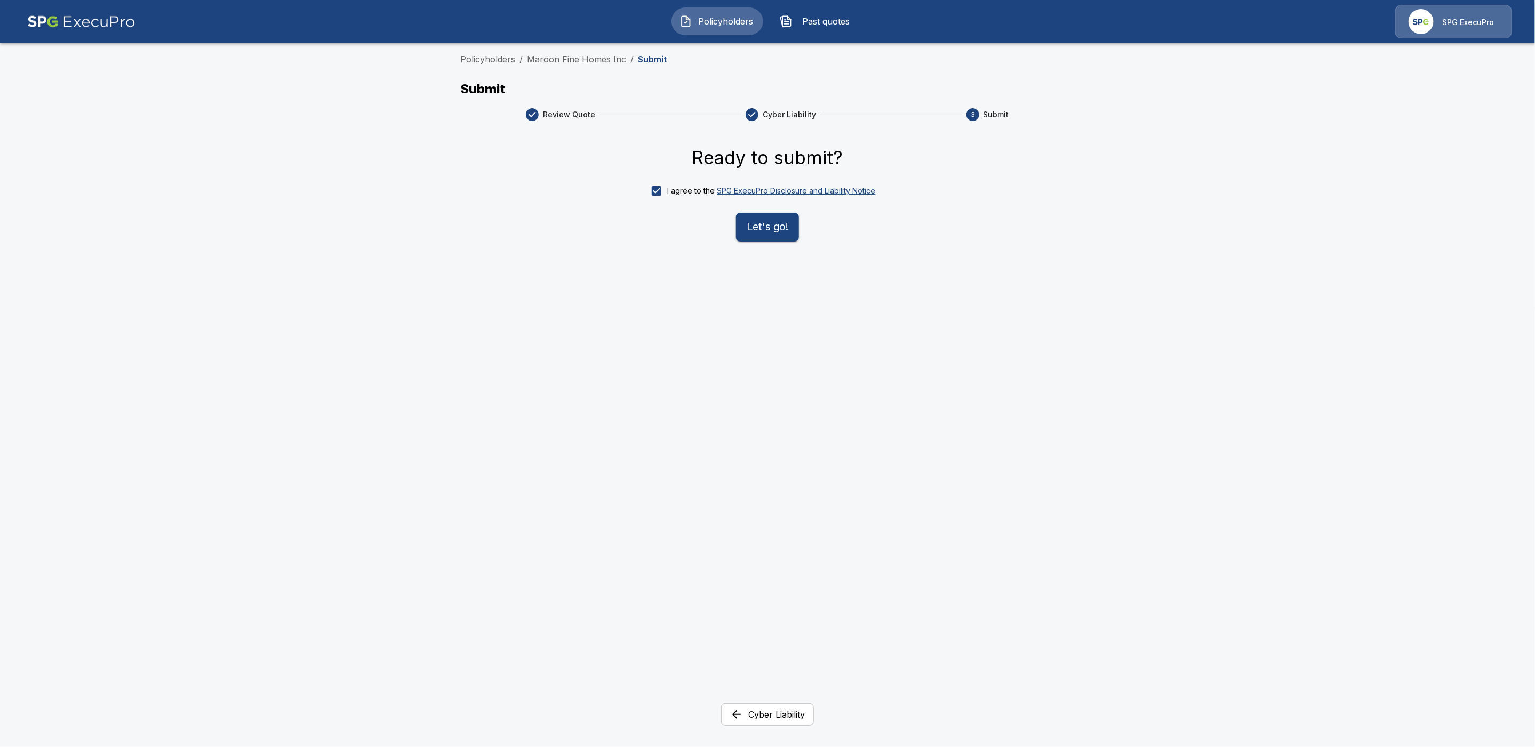
click at [764, 228] on button "Let's go!" at bounding box center [767, 227] width 63 height 29
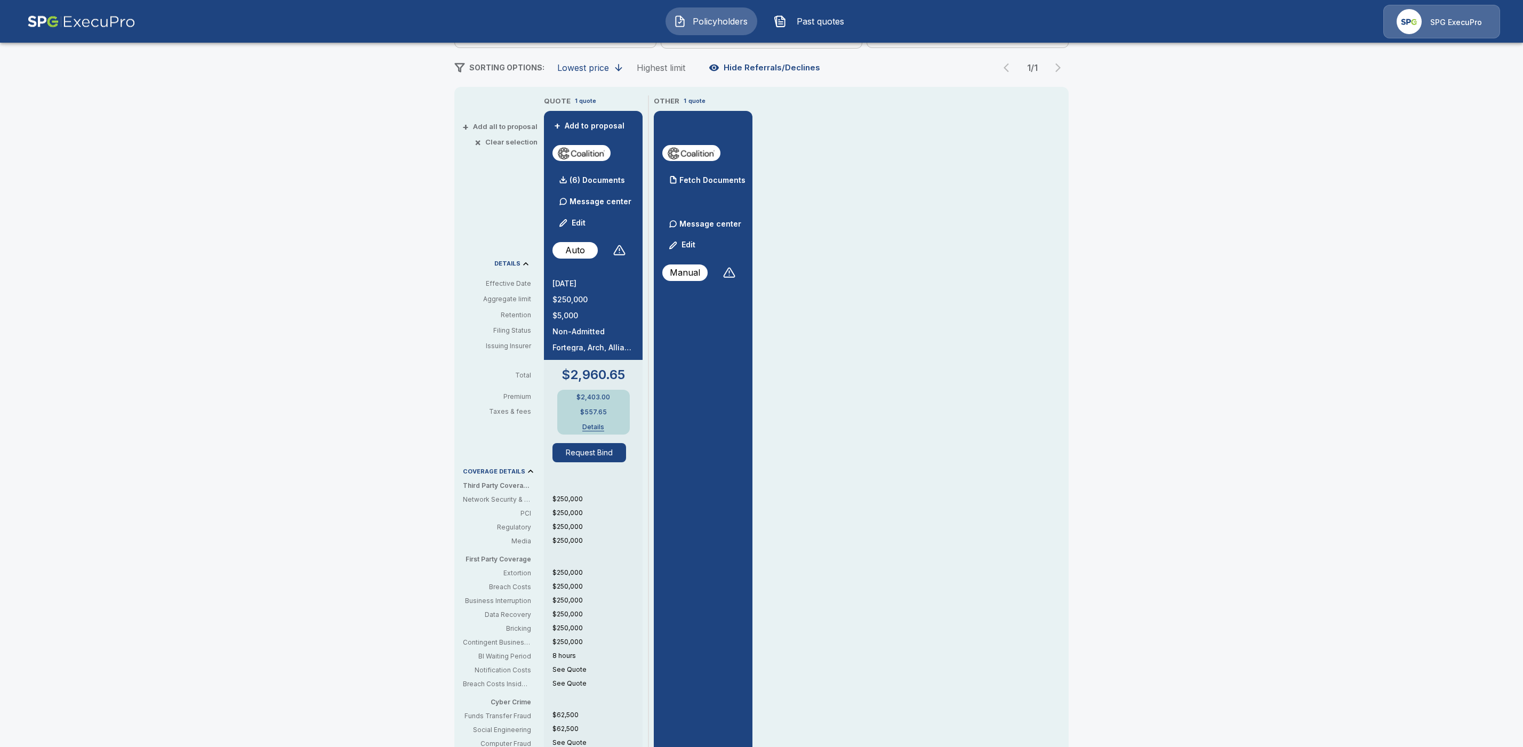
scroll to position [192, 0]
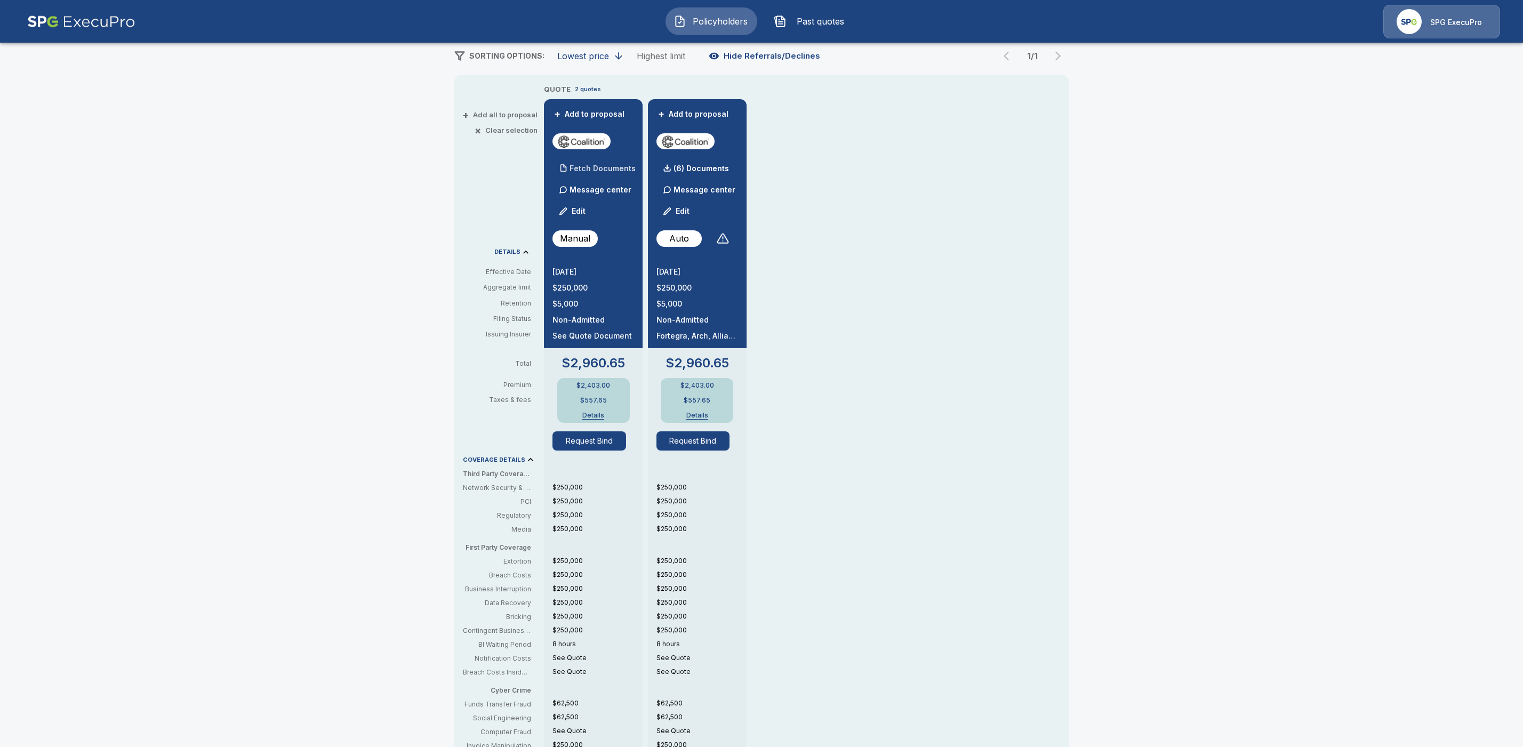
click at [598, 169] on p "Fetch Documents" at bounding box center [603, 168] width 66 height 7
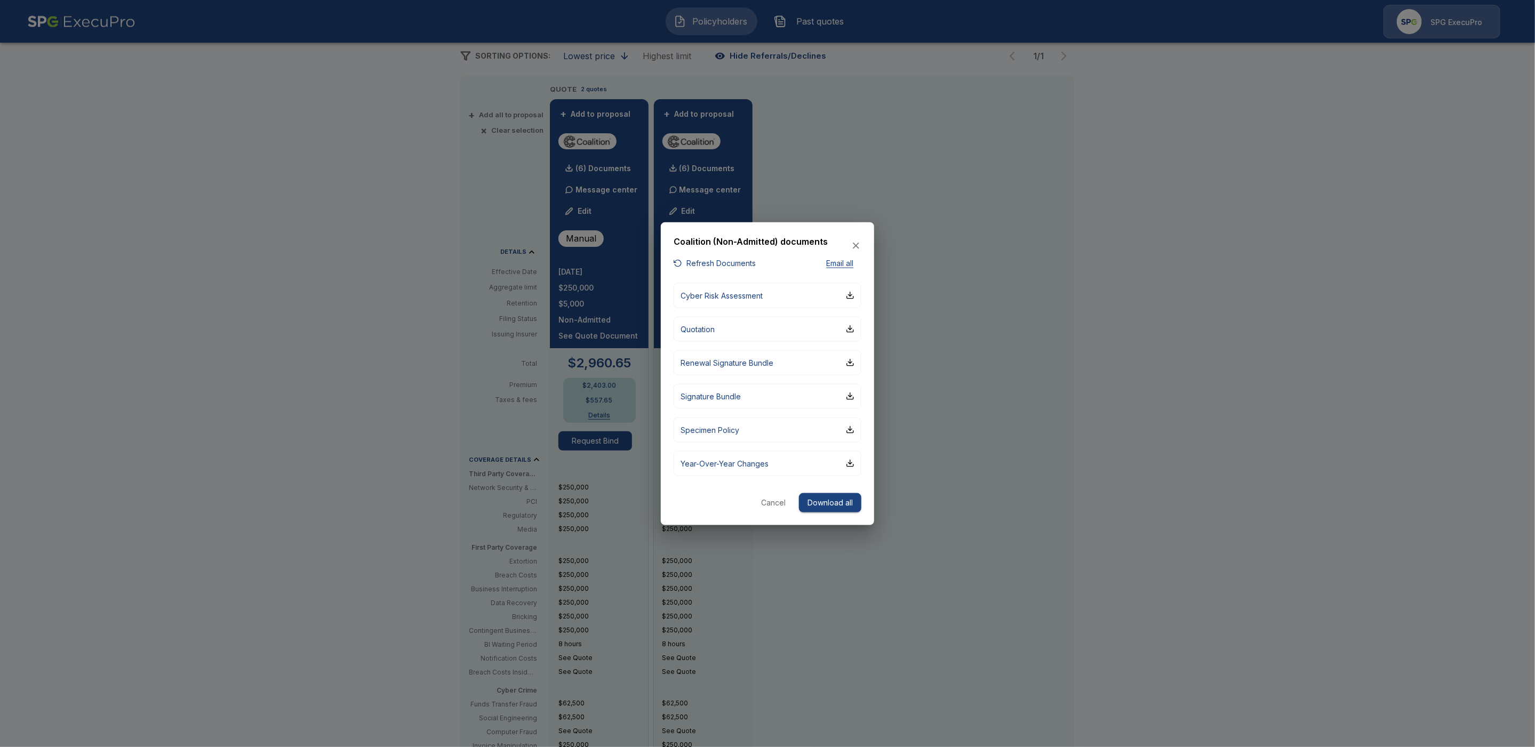
click at [1147, 292] on div at bounding box center [767, 373] width 1535 height 747
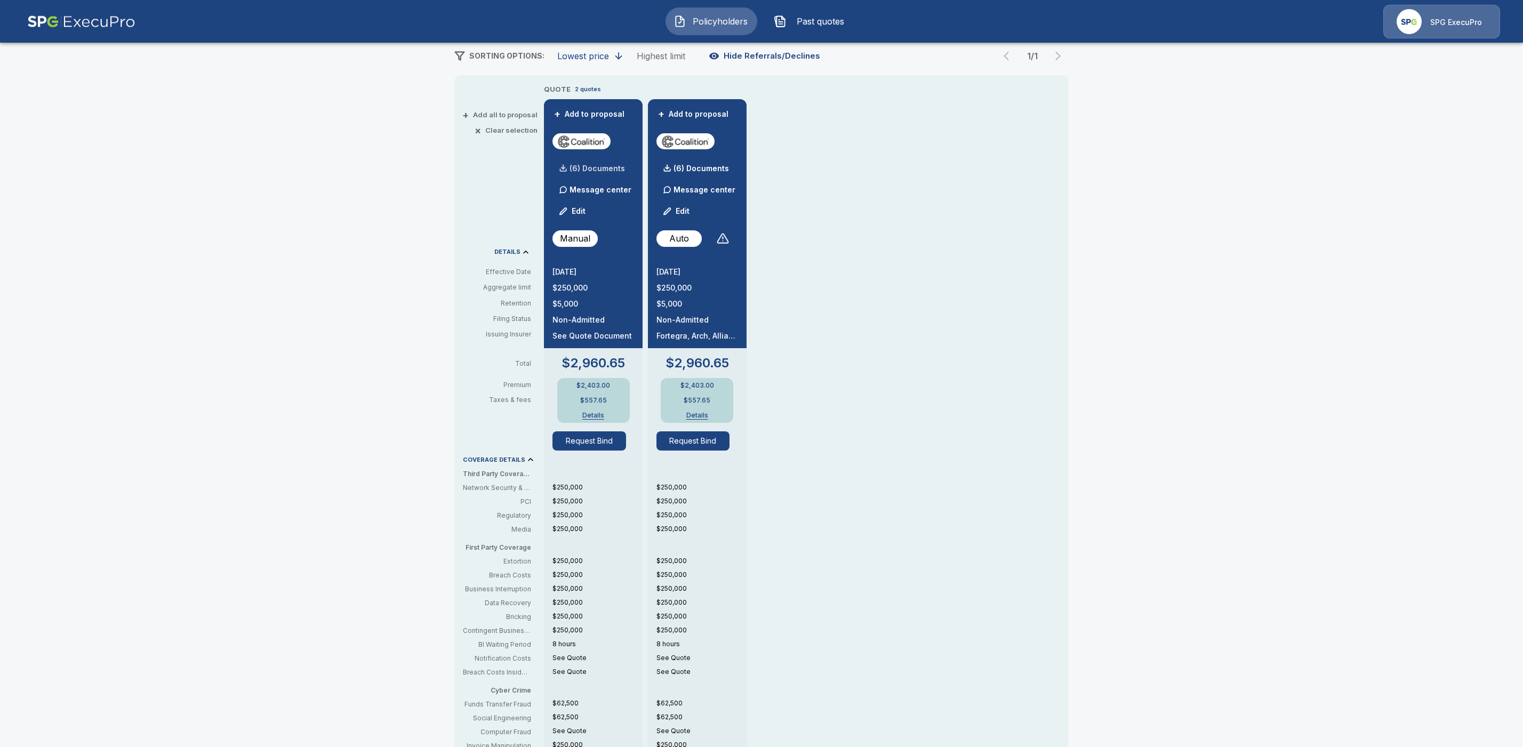
click at [610, 165] on p "(6) Documents" at bounding box center [597, 168] width 55 height 7
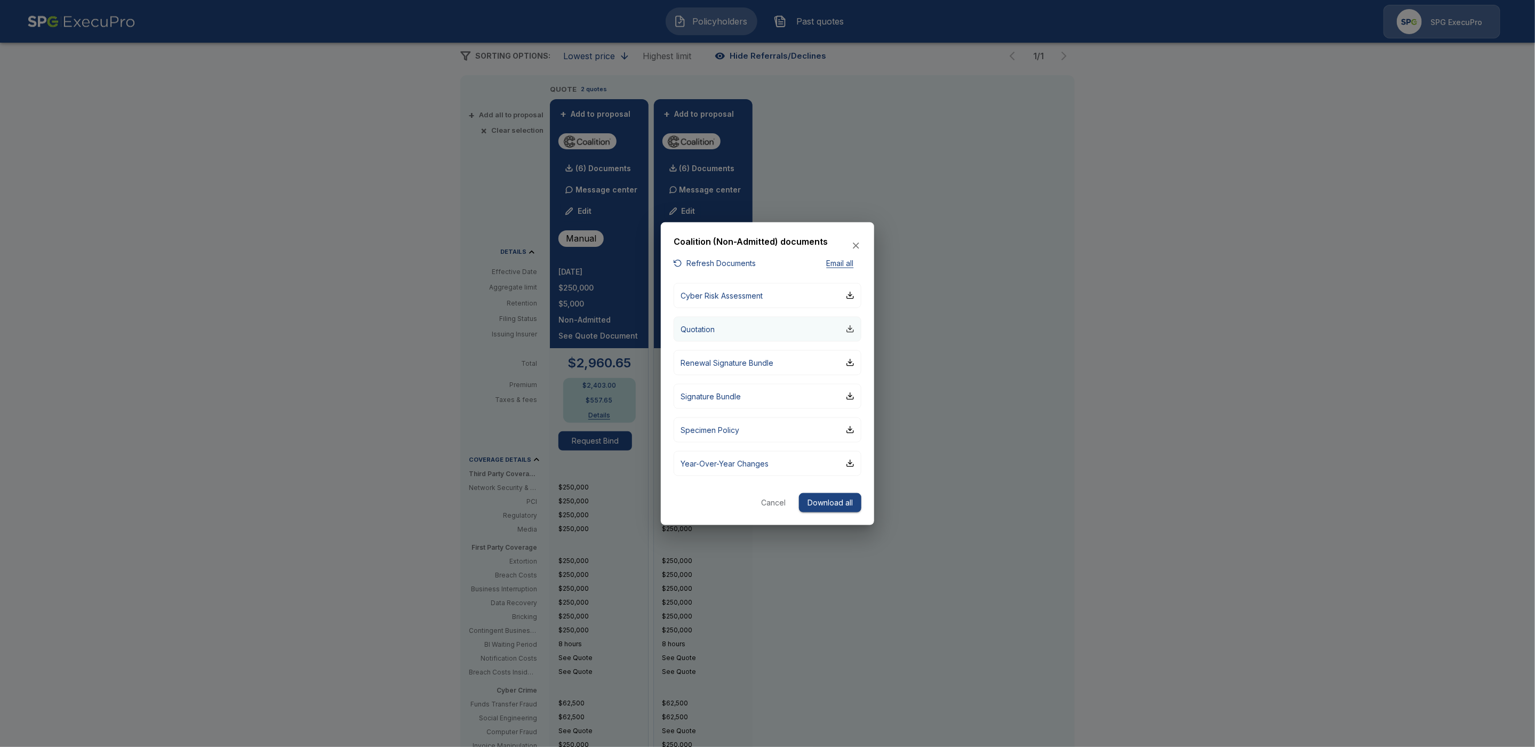
click at [850, 330] on div "button" at bounding box center [850, 329] width 9 height 9
click at [1257, 378] on div at bounding box center [767, 373] width 1535 height 747
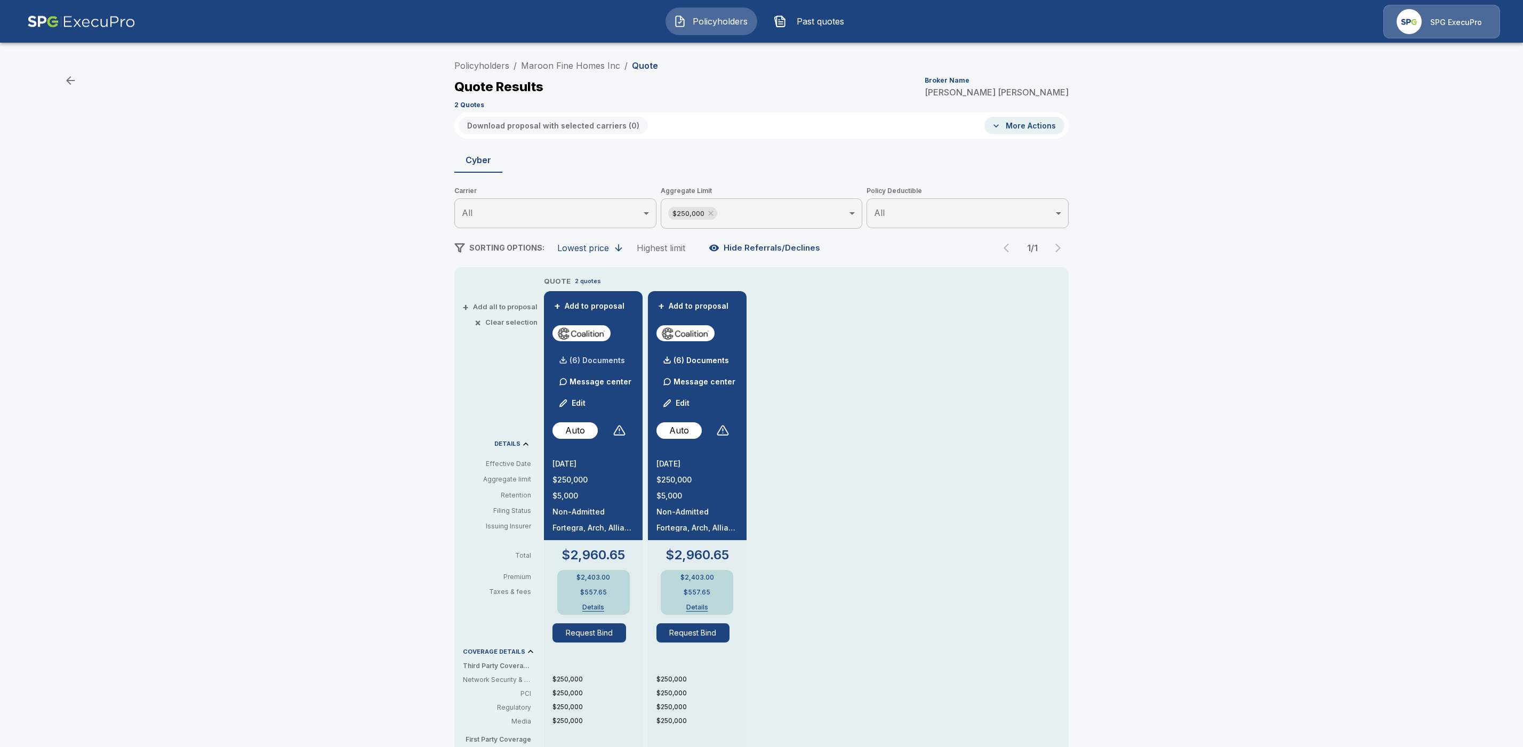
click at [615, 361] on p "(6) Documents" at bounding box center [597, 360] width 55 height 7
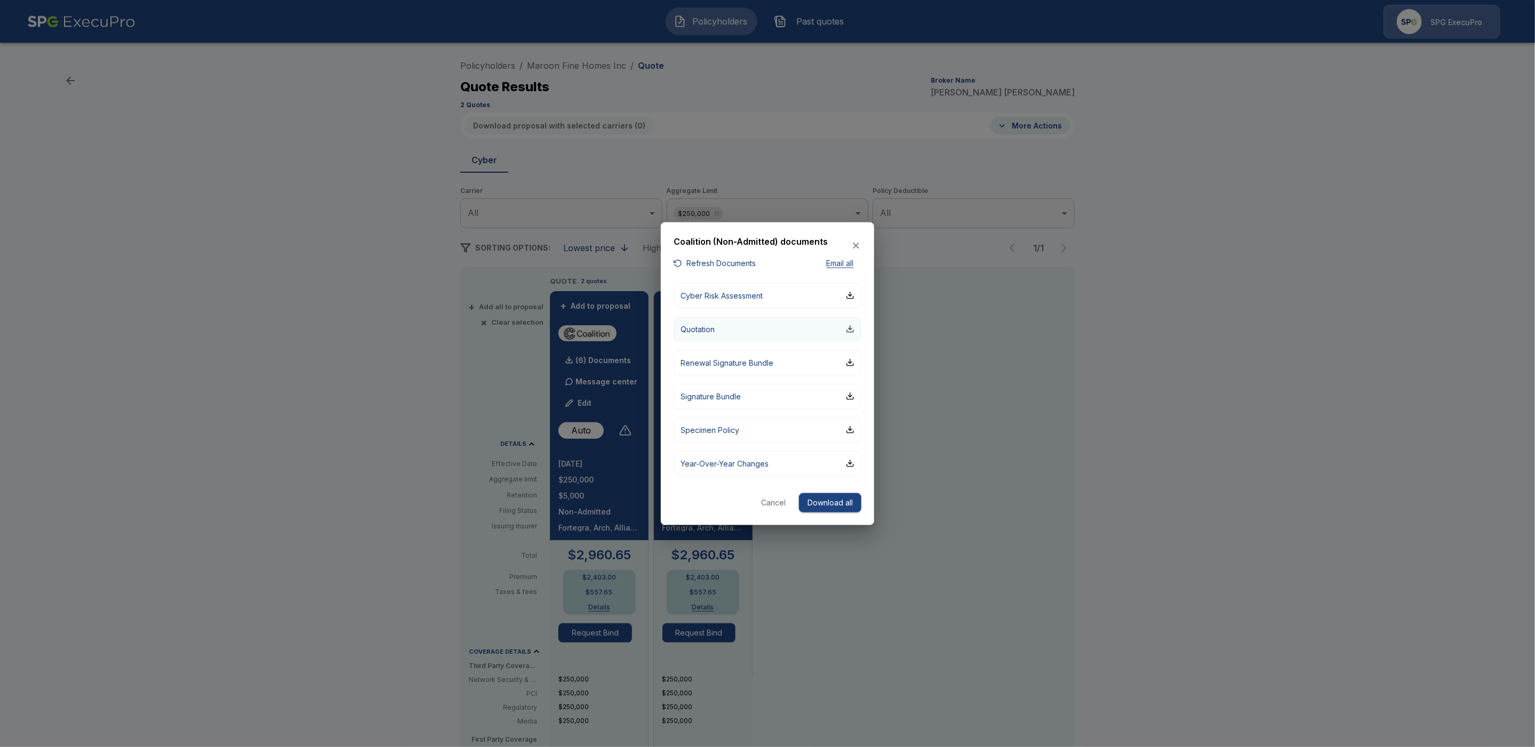
click at [854, 331] on div "button" at bounding box center [850, 329] width 9 height 9
drag, startPoint x: 1267, startPoint y: 400, endPoint x: 1022, endPoint y: 436, distance: 247.4
click at [1266, 399] on div at bounding box center [767, 373] width 1535 height 747
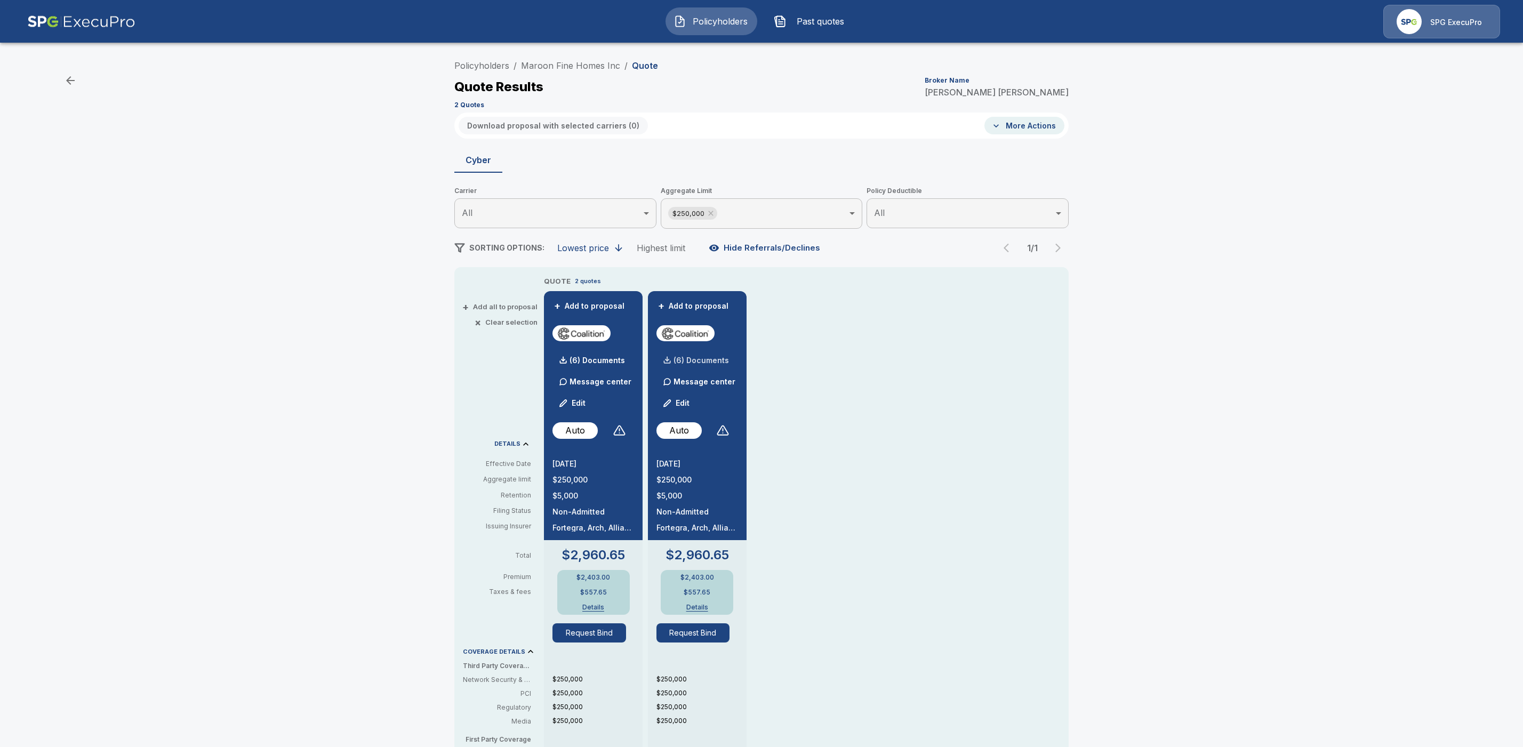
click at [705, 355] on div "(6) Documents" at bounding box center [692, 360] width 73 height 21
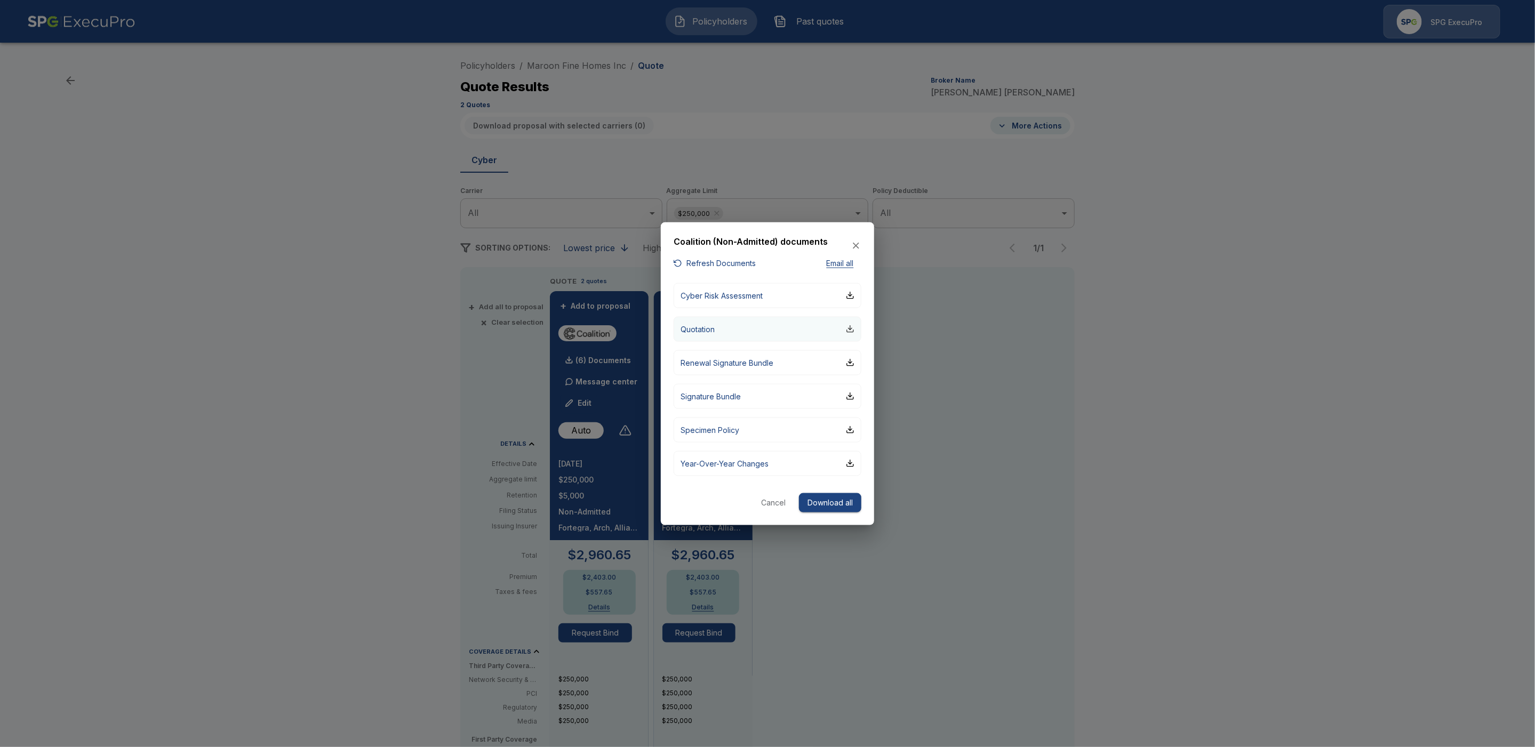
click at [849, 325] on div "button" at bounding box center [850, 329] width 9 height 9
click at [858, 246] on icon "button" at bounding box center [856, 246] width 11 height 11
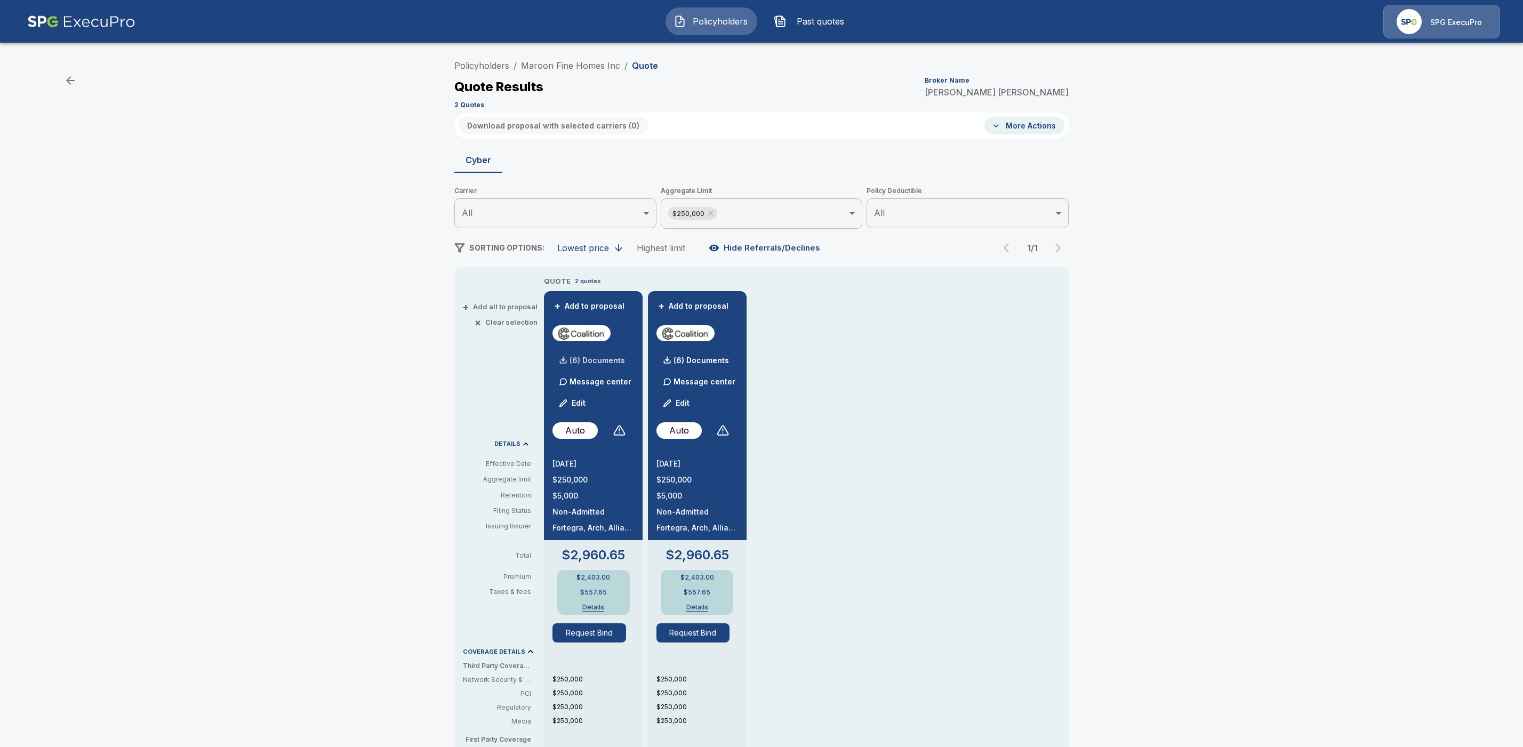
click at [609, 357] on p "(6) Documents" at bounding box center [597, 360] width 55 height 7
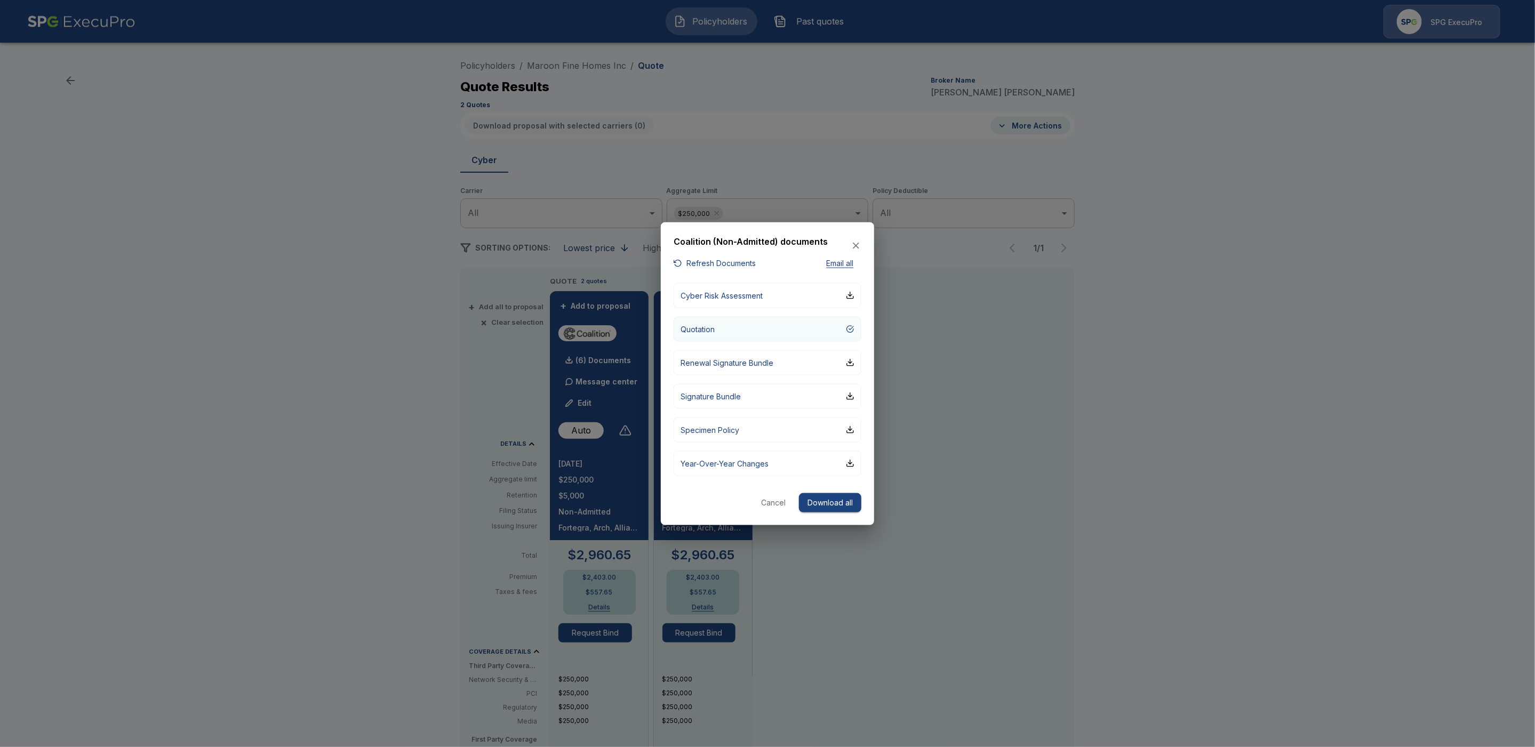
click at [792, 327] on button "Quotation" at bounding box center [768, 328] width 188 height 25
click at [860, 243] on icon "button" at bounding box center [856, 246] width 11 height 11
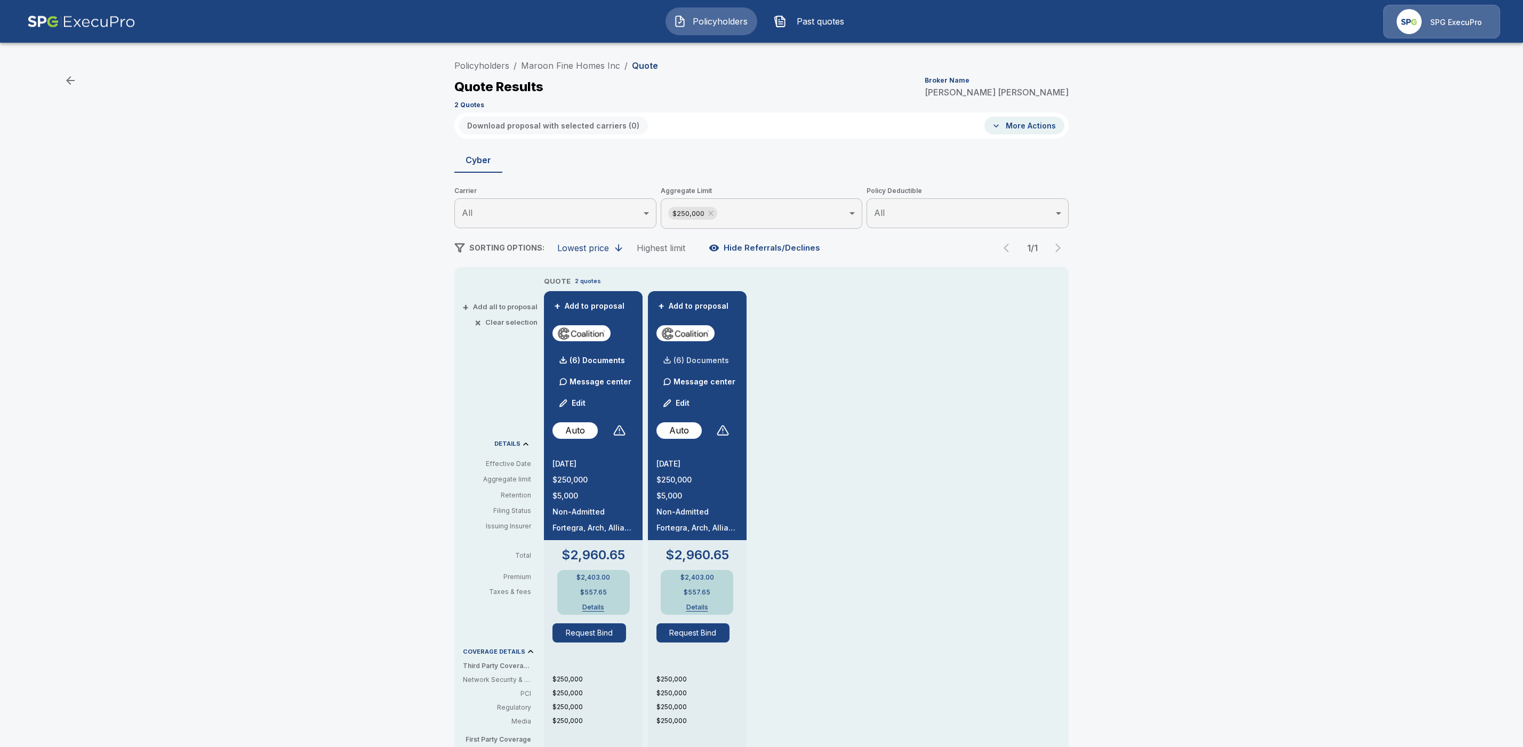
click at [710, 363] on p "(6) Documents" at bounding box center [701, 360] width 55 height 7
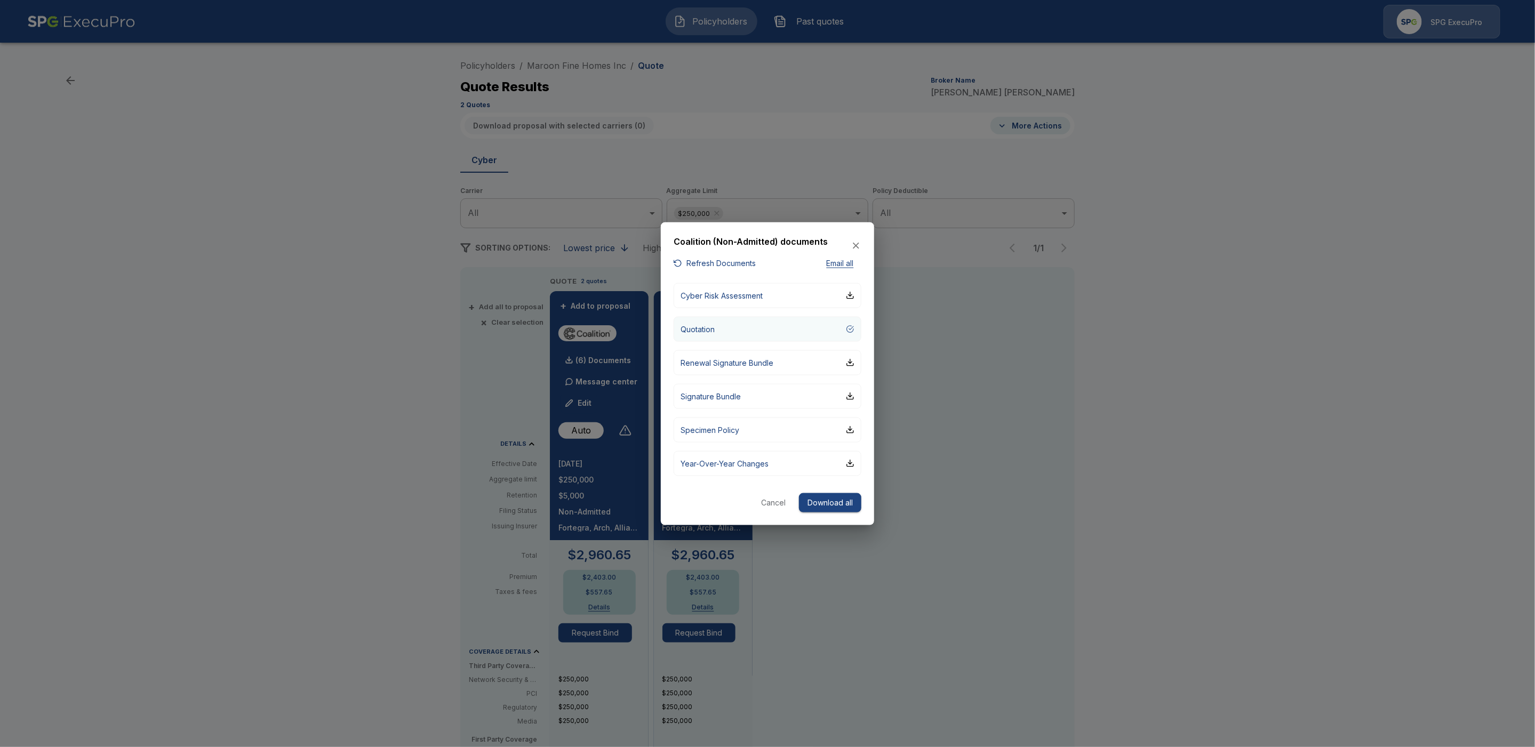
click at [853, 332] on div "button" at bounding box center [850, 329] width 9 height 9
click at [858, 247] on icon "button" at bounding box center [856, 246] width 11 height 11
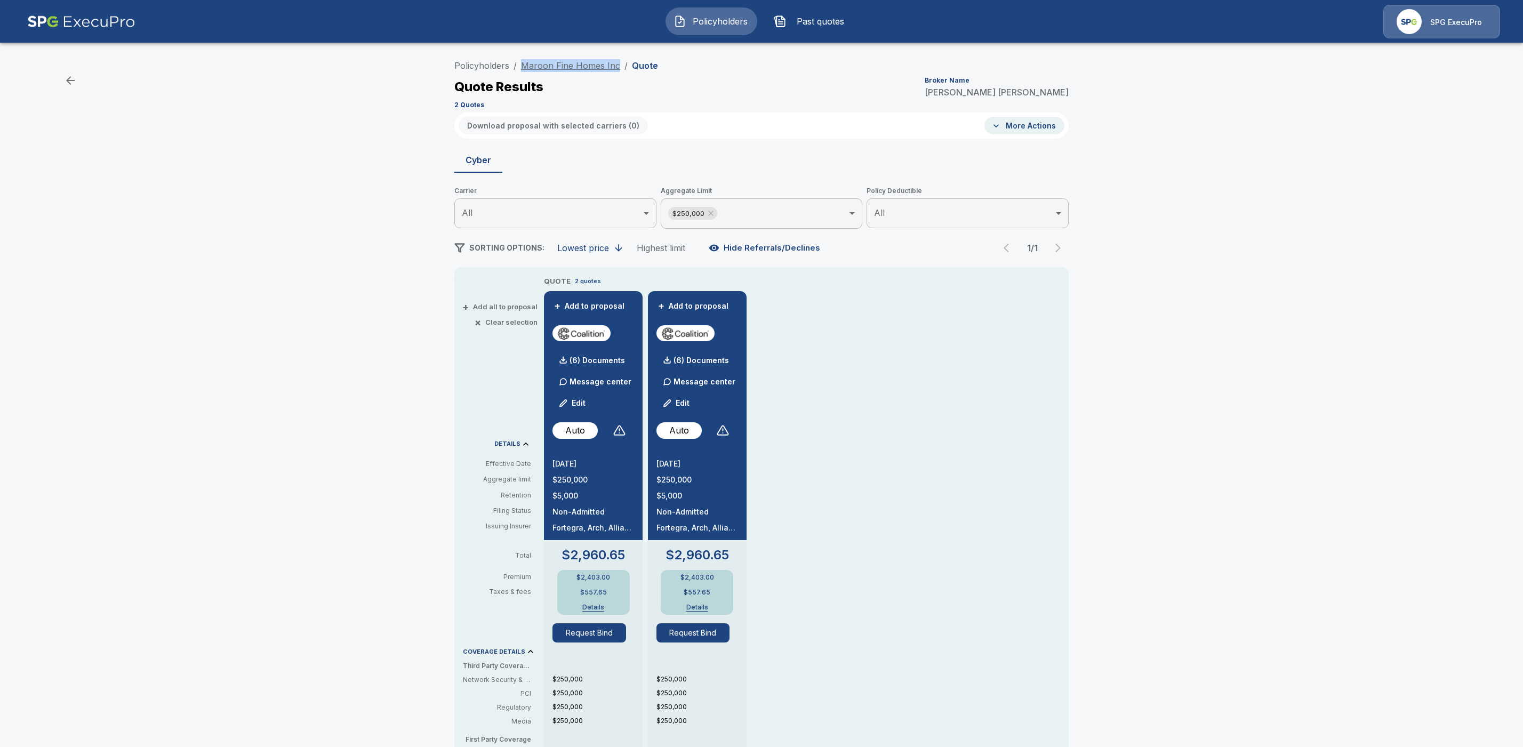
drag, startPoint x: 624, startPoint y: 63, endPoint x: 527, endPoint y: 63, distance: 96.5
click at [527, 63] on ol "Policyholders / Maroon Fine Homes Inc / Quote" at bounding box center [556, 65] width 204 height 13
copy link "Maroon Fine Homes Inc"
click at [594, 359] on p "(6) Documents" at bounding box center [597, 360] width 55 height 7
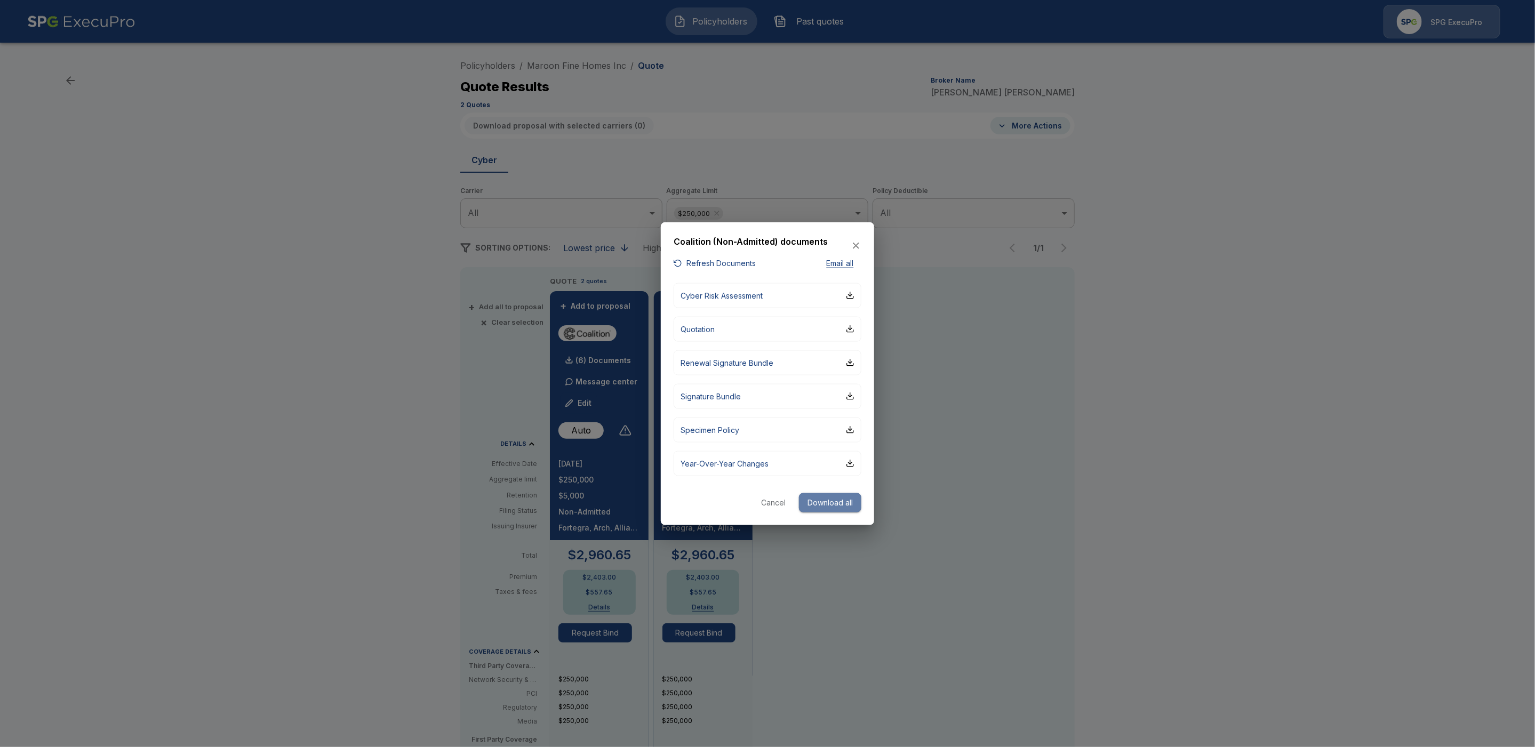
click at [832, 498] on button "Download all" at bounding box center [830, 503] width 62 height 20
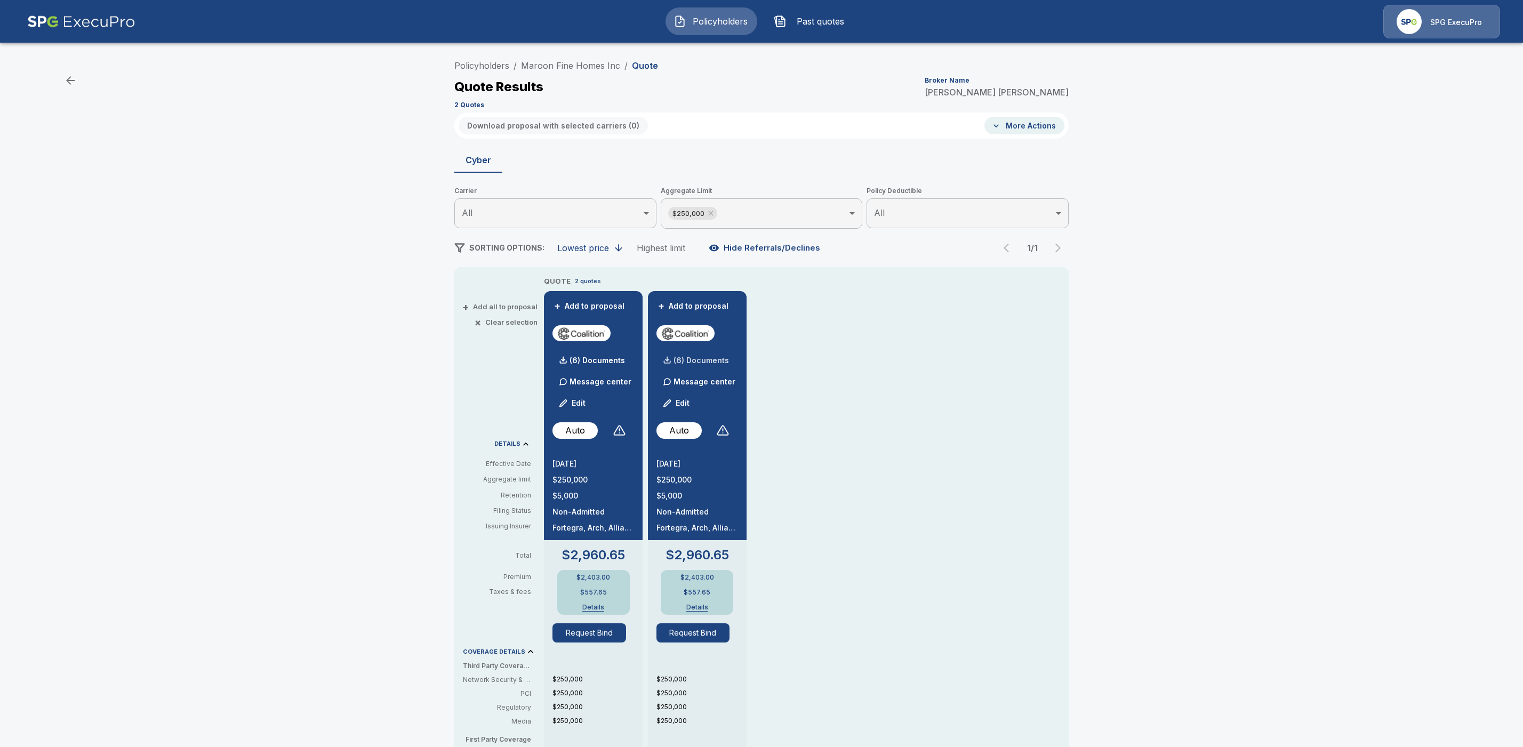
click at [717, 357] on p "(6) Documents" at bounding box center [701, 360] width 55 height 7
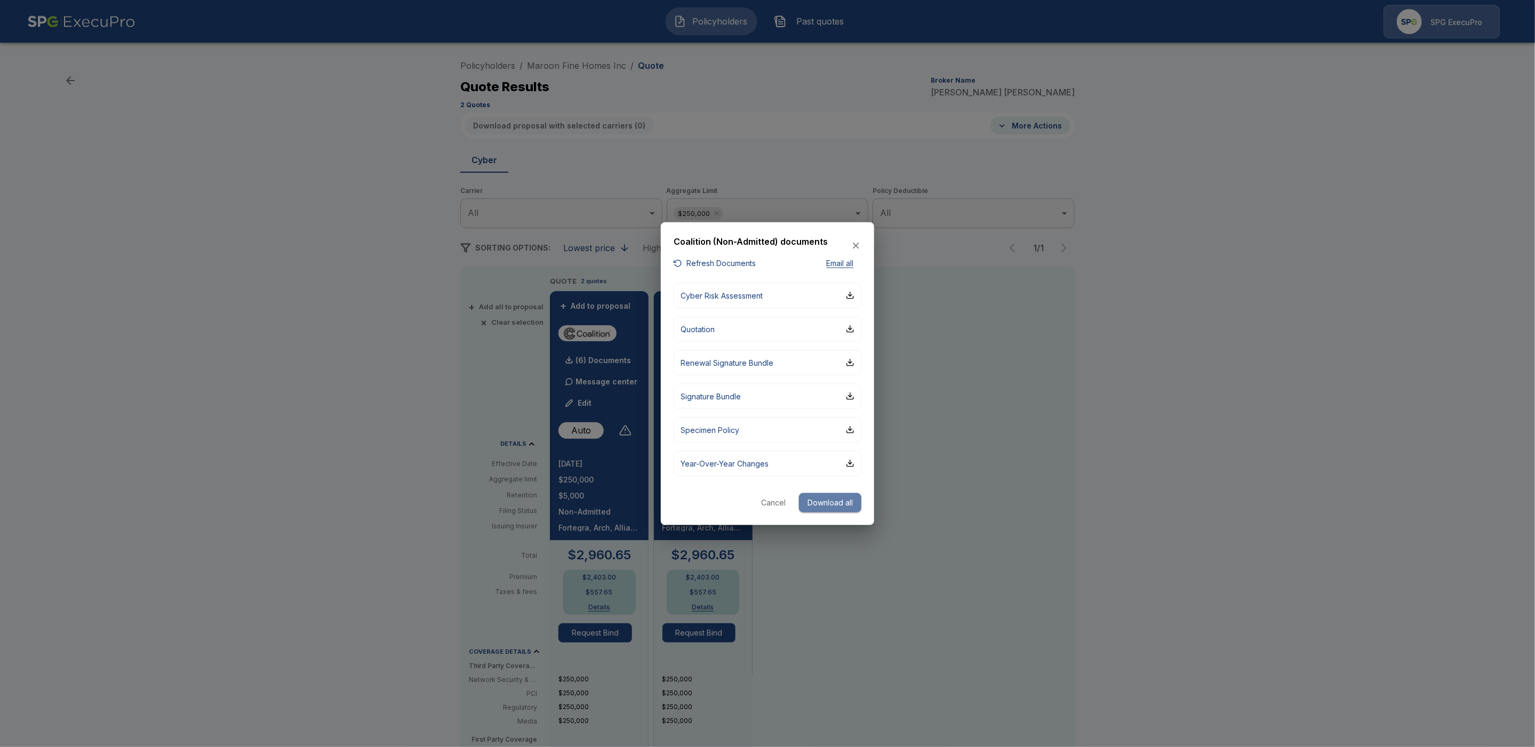
click at [815, 504] on button "Download all" at bounding box center [830, 503] width 62 height 20
